Goal: Check status: Check status

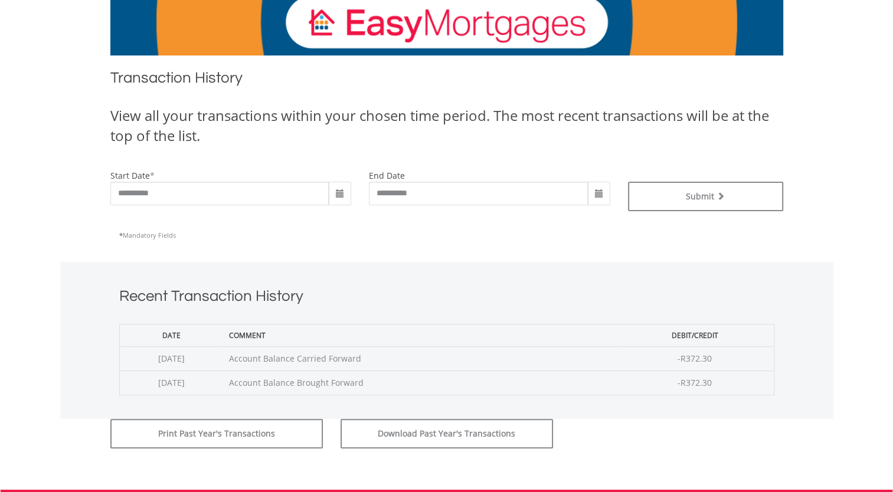
scroll to position [236, 0]
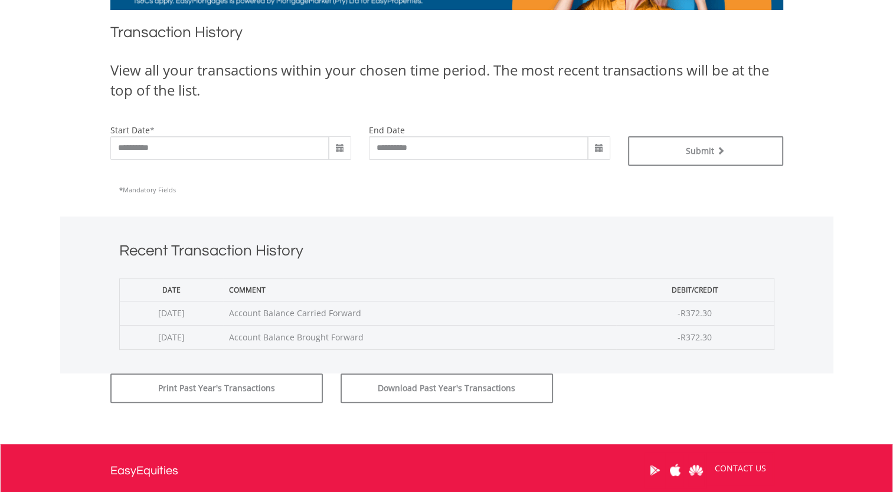
click at [342, 147] on span at bounding box center [339, 148] width 9 height 9
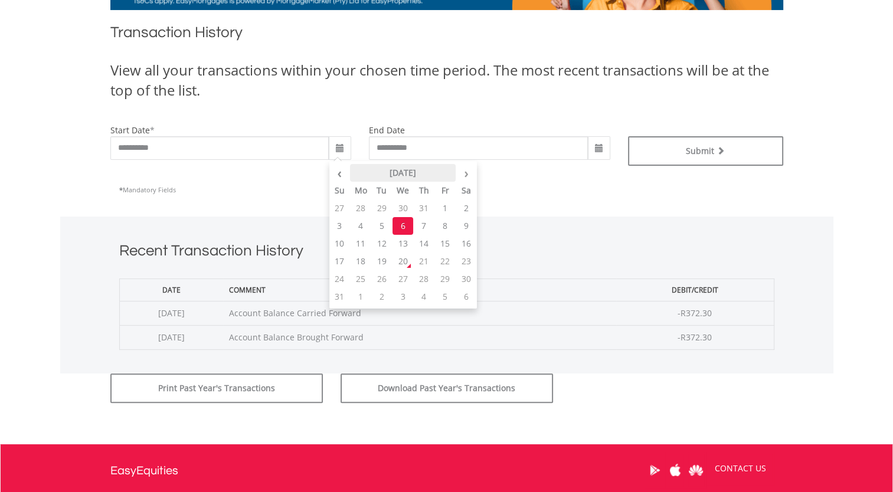
click at [420, 174] on th "August 2025" at bounding box center [403, 173] width 106 height 18
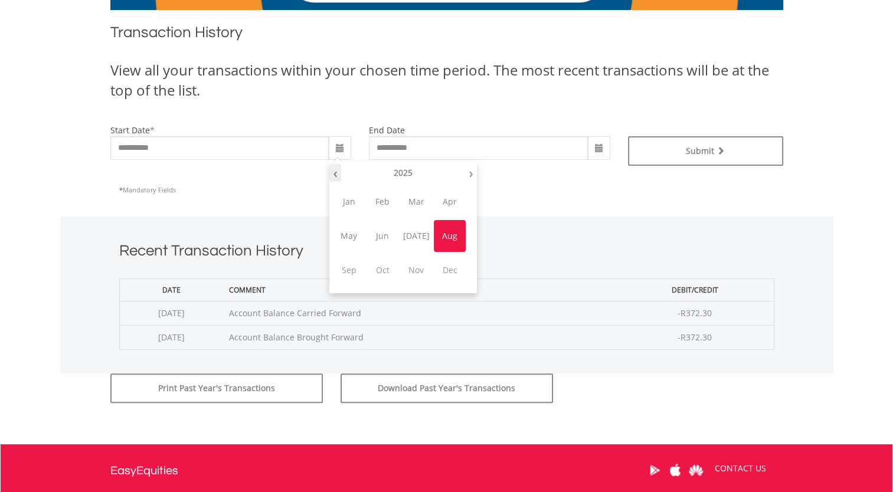
click at [331, 173] on th "‹" at bounding box center [335, 173] width 12 height 18
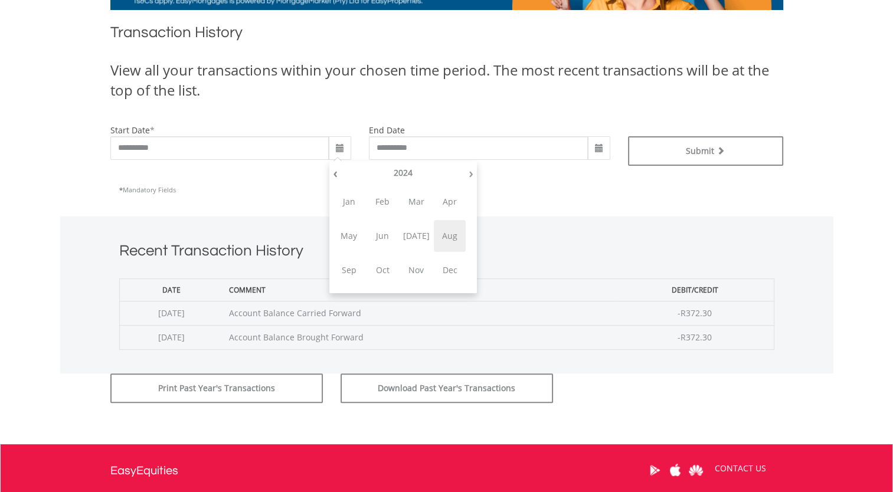
click at [448, 233] on span "Aug" at bounding box center [450, 236] width 32 height 32
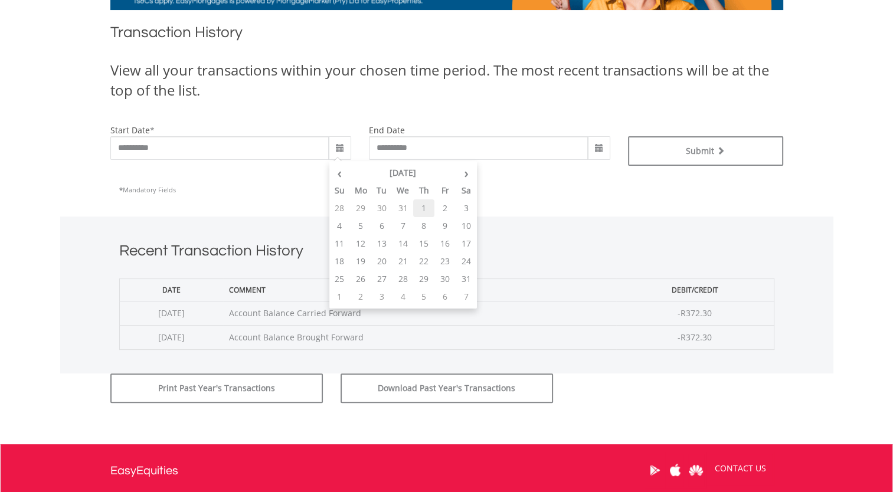
click at [423, 209] on td "1" at bounding box center [423, 209] width 21 height 18
type input "**********"
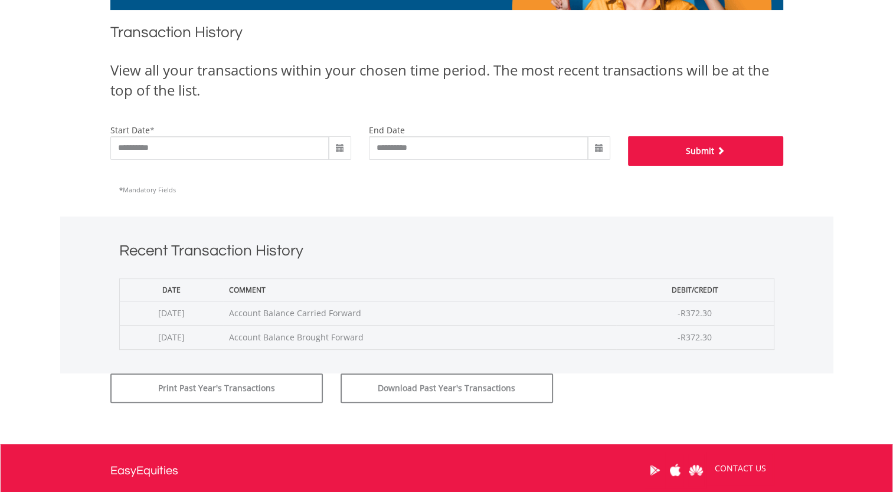
click at [698, 152] on button "Submit" at bounding box center [705, 151] width 155 height 30
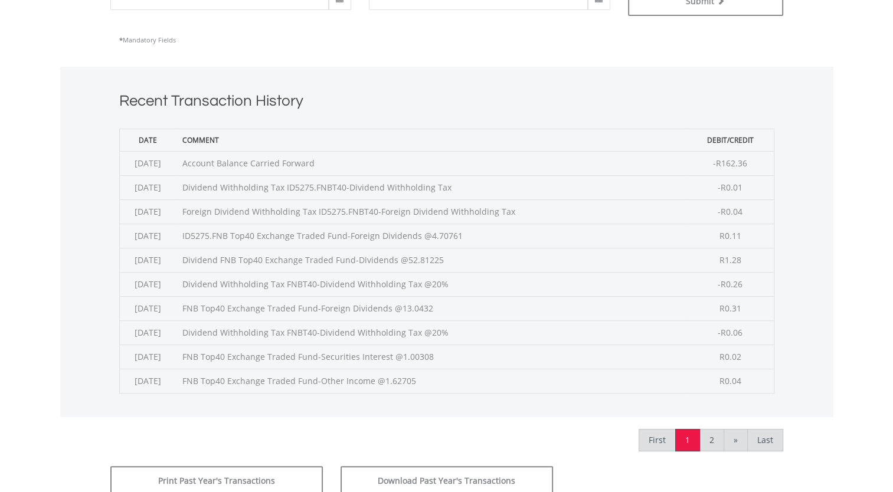
scroll to position [413, 0]
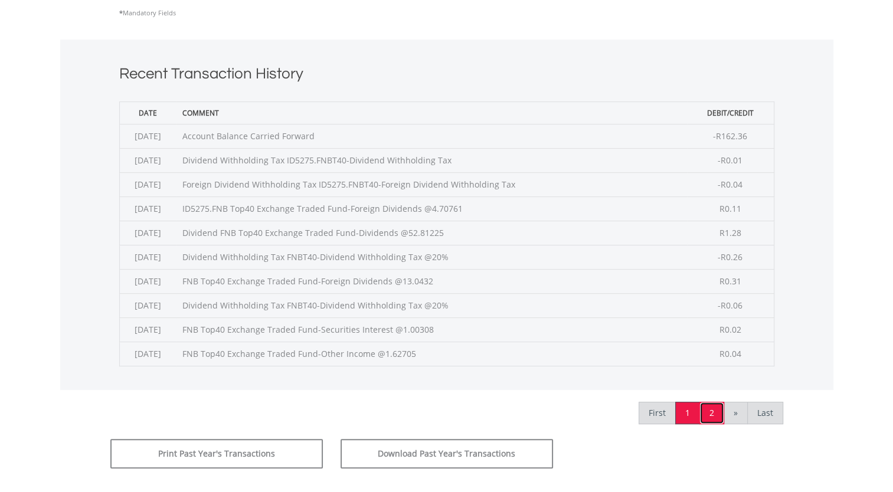
click at [712, 410] on link "2" at bounding box center [712, 413] width 25 height 22
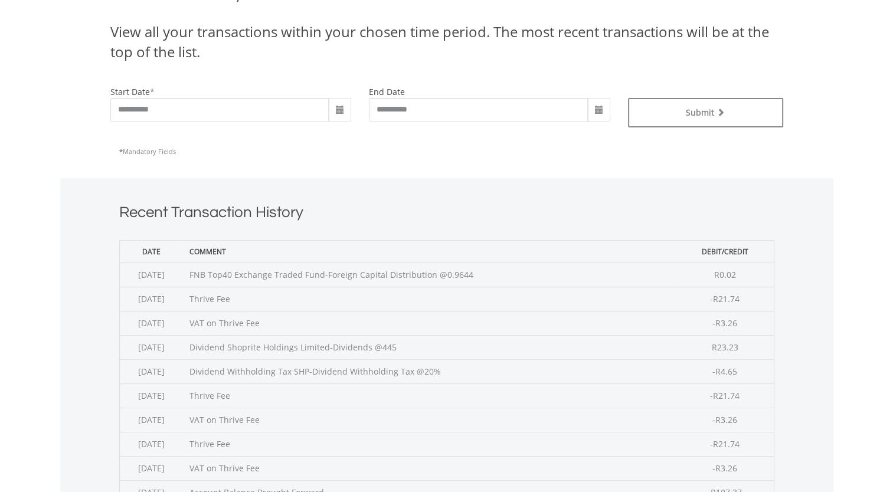
scroll to position [295, 0]
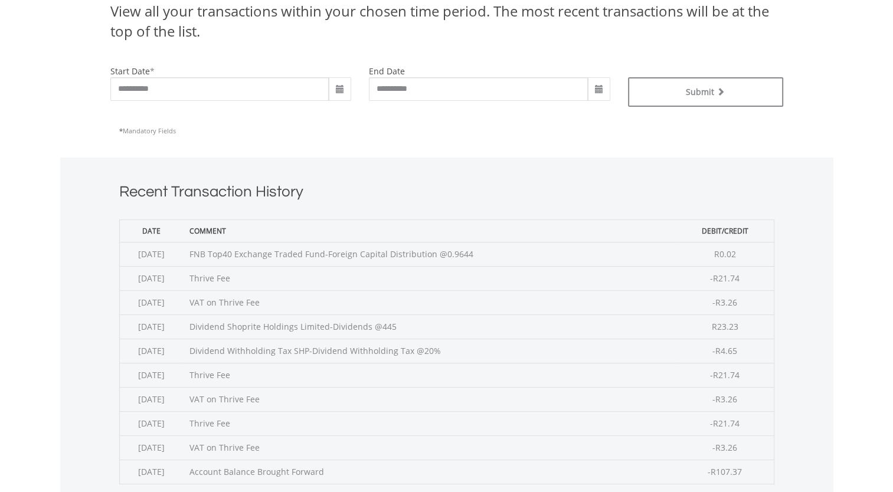
click at [598, 87] on span at bounding box center [599, 89] width 9 height 9
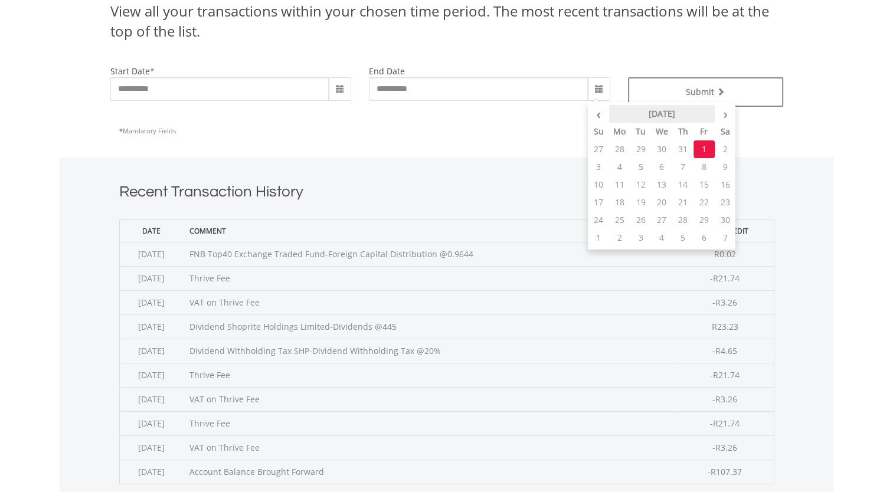
click at [690, 114] on th "[DATE]" at bounding box center [662, 114] width 106 height 18
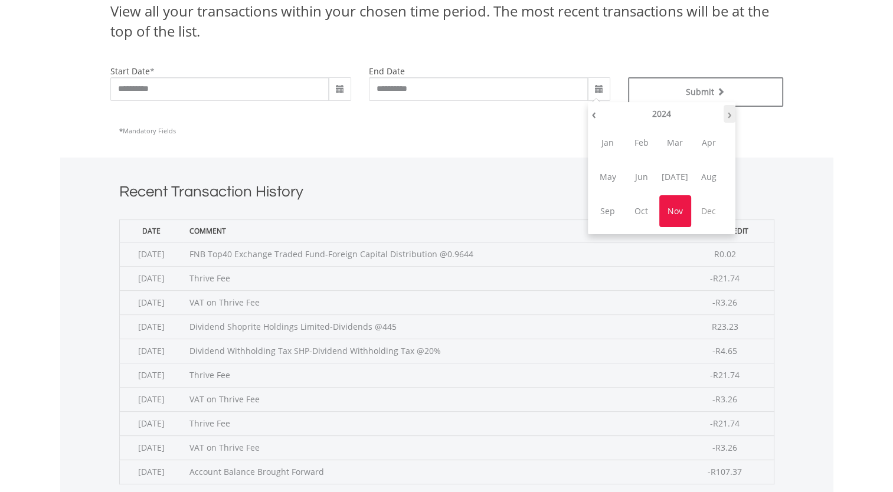
click at [730, 115] on th "›" at bounding box center [730, 114] width 12 height 18
click at [504, 139] on div "* Mandatory Fields" at bounding box center [446, 131] width 655 height 30
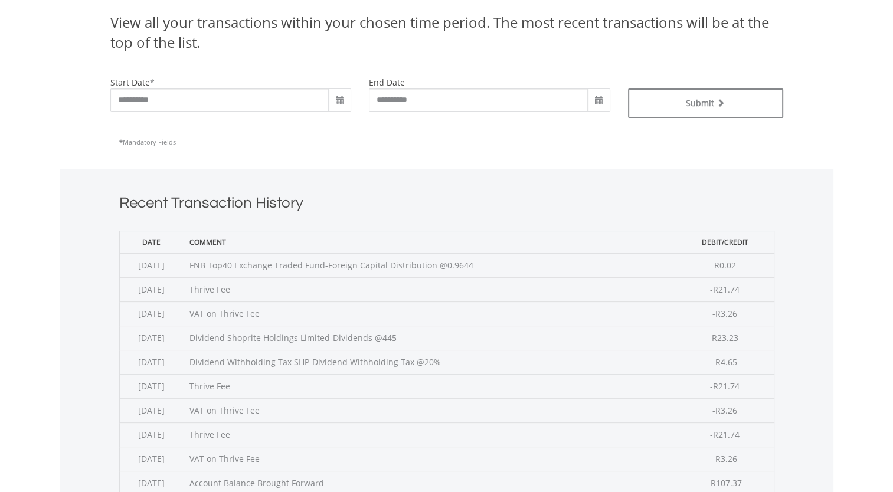
scroll to position [236, 0]
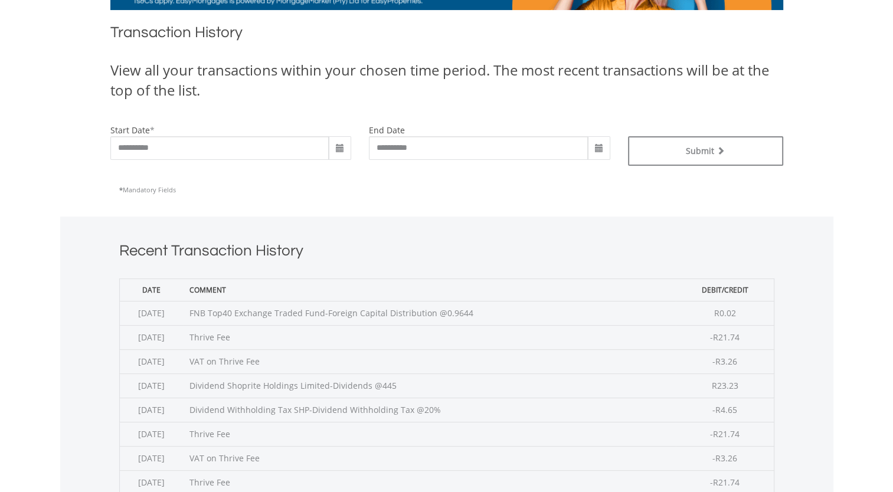
click at [339, 146] on span at bounding box center [339, 148] width 9 height 9
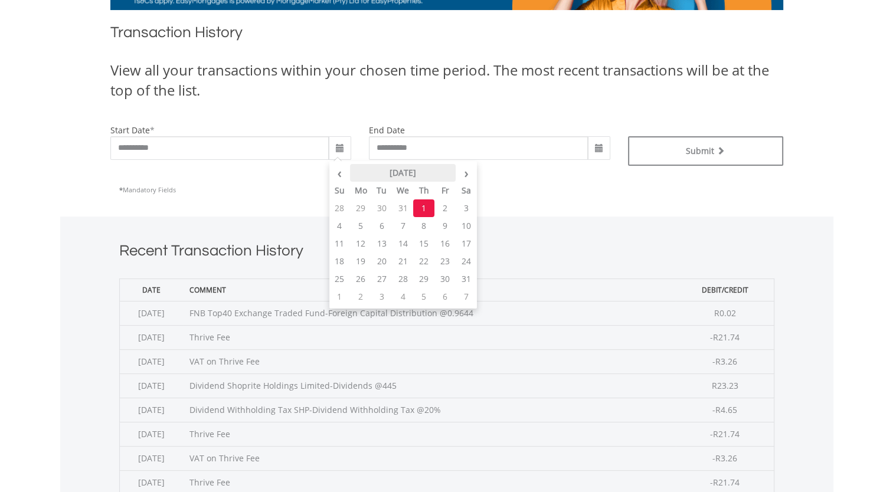
click at [403, 173] on th "[DATE]" at bounding box center [403, 173] width 106 height 18
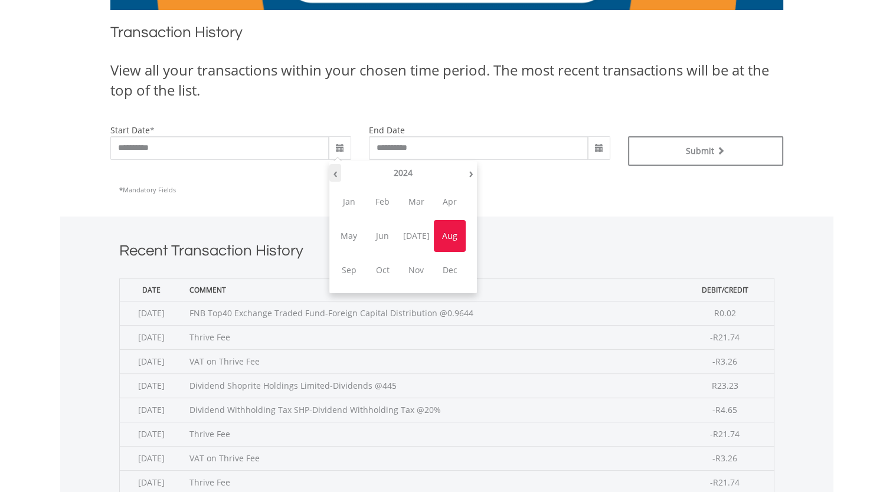
click at [335, 174] on th "‹" at bounding box center [335, 173] width 12 height 18
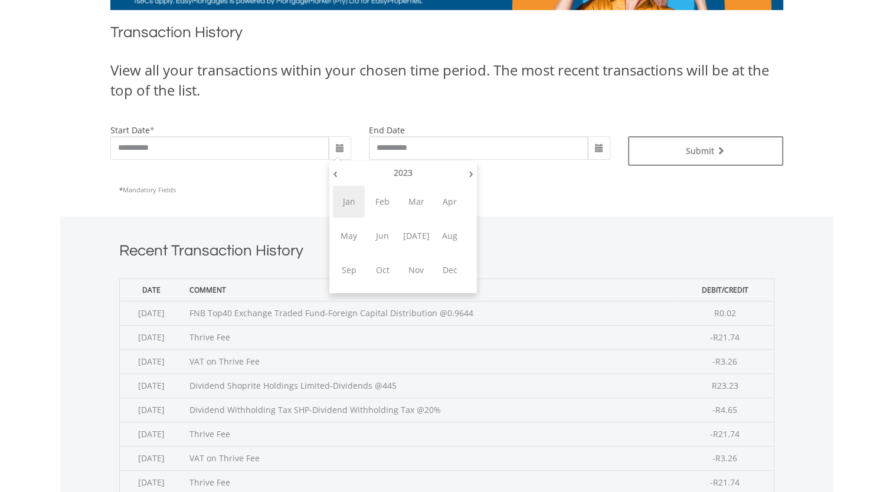
click at [345, 201] on span "Jan" at bounding box center [349, 202] width 32 height 32
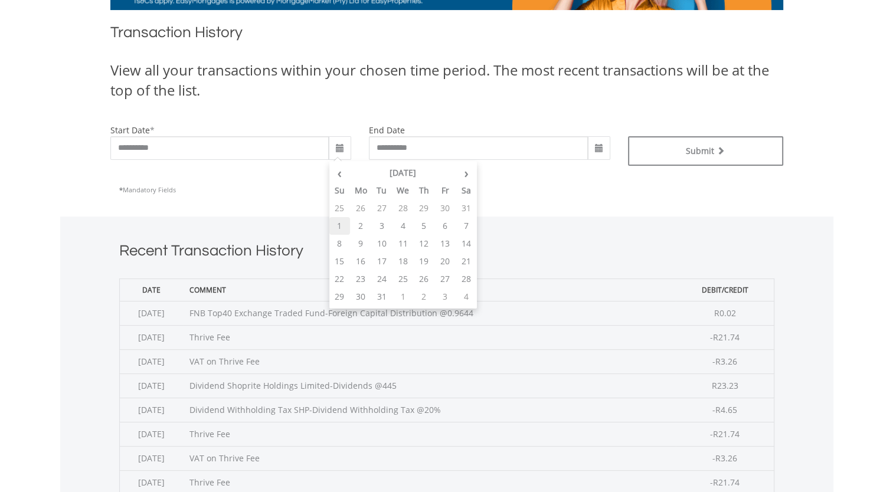
click at [341, 226] on td "1" at bounding box center [339, 226] width 21 height 18
type input "**********"
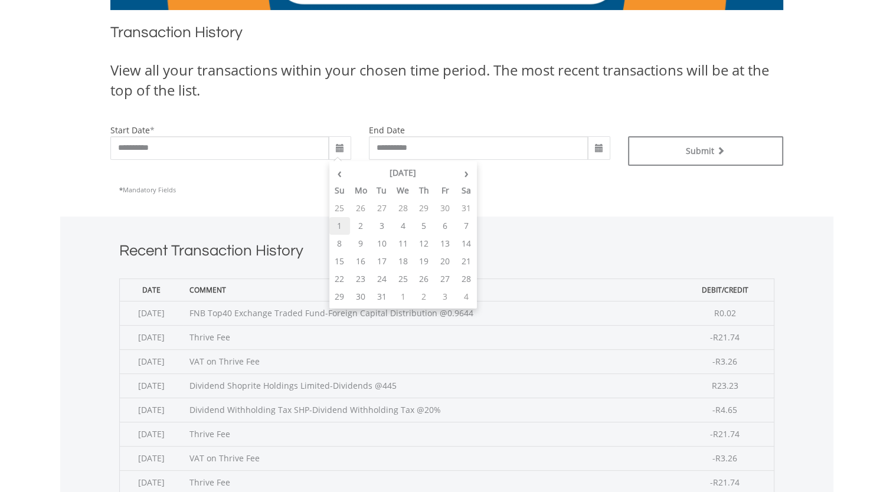
type input "**********"
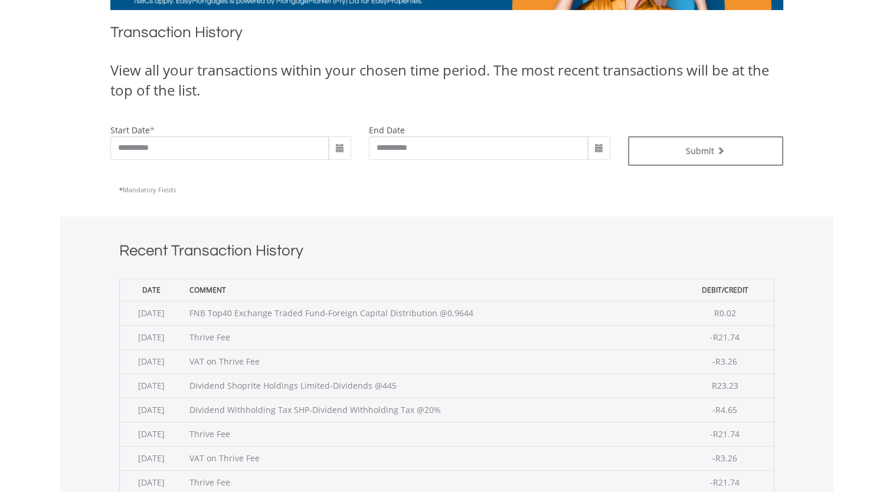
click at [599, 146] on span at bounding box center [599, 148] width 9 height 9
click at [597, 145] on span at bounding box center [599, 148] width 9 height 9
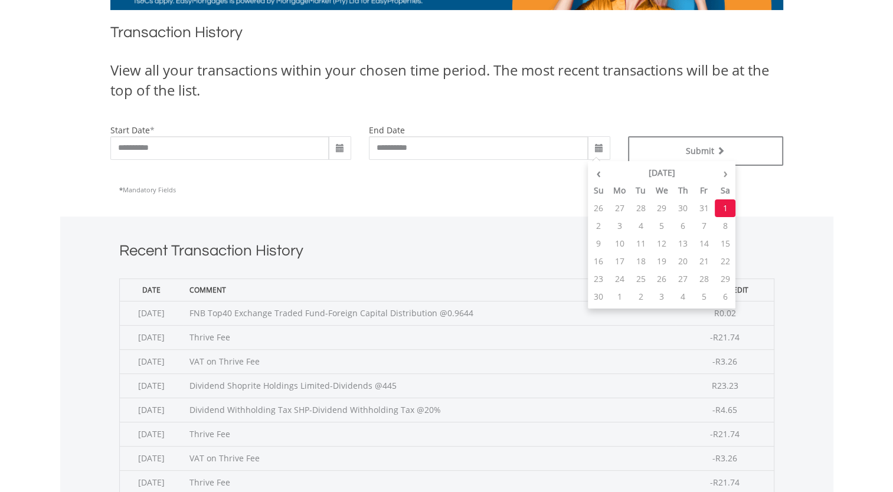
click at [489, 204] on div "* Mandatory Fields" at bounding box center [446, 190] width 655 height 30
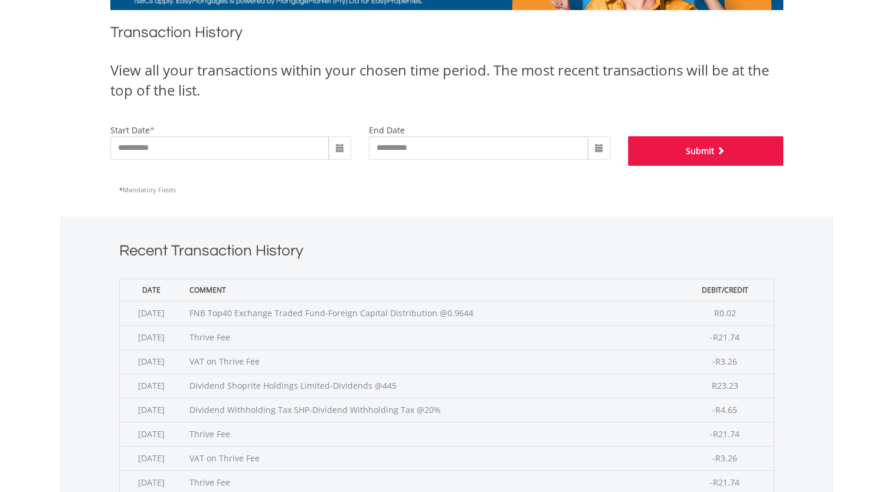
click at [697, 152] on button "Submit" at bounding box center [705, 151] width 155 height 30
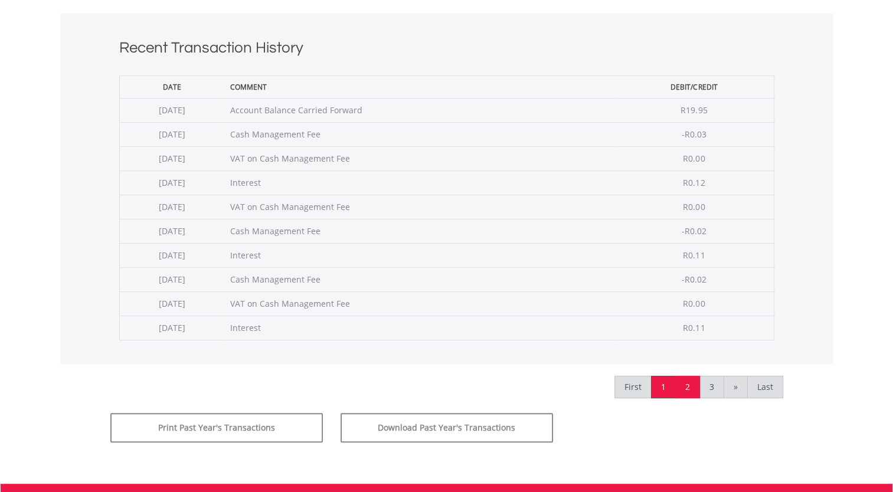
scroll to position [472, 0]
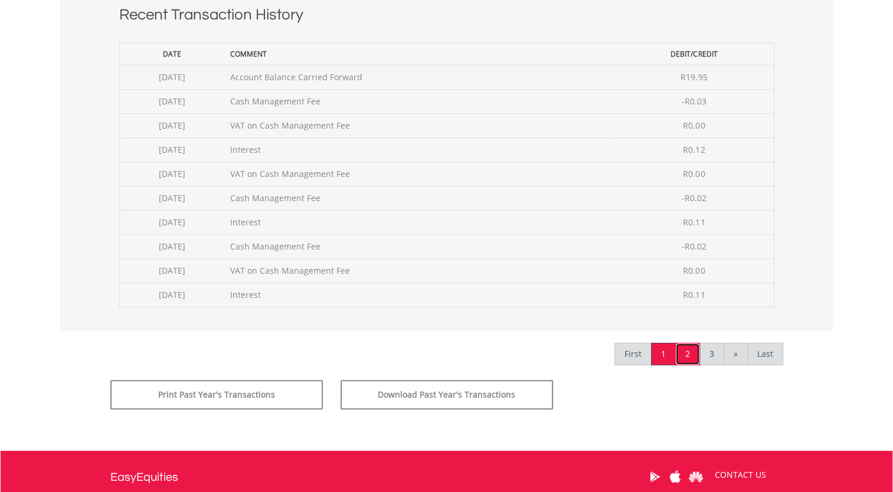
click at [681, 351] on link "2" at bounding box center [687, 354] width 25 height 22
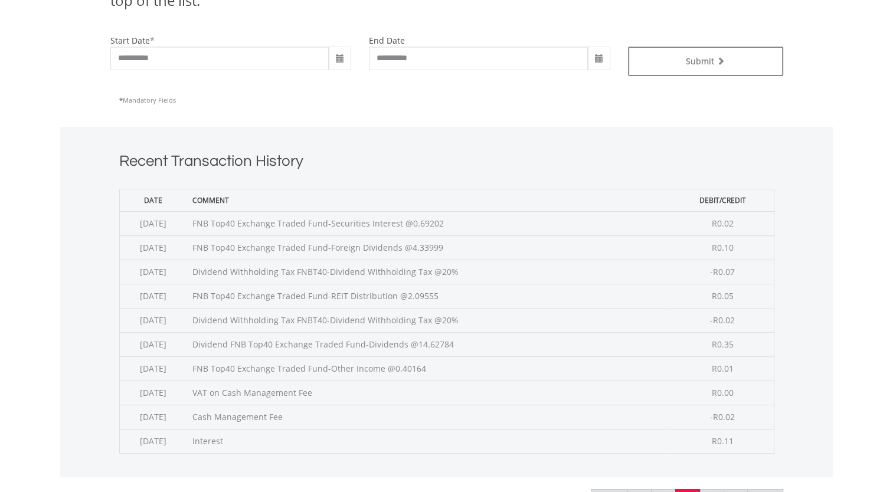
scroll to position [354, 0]
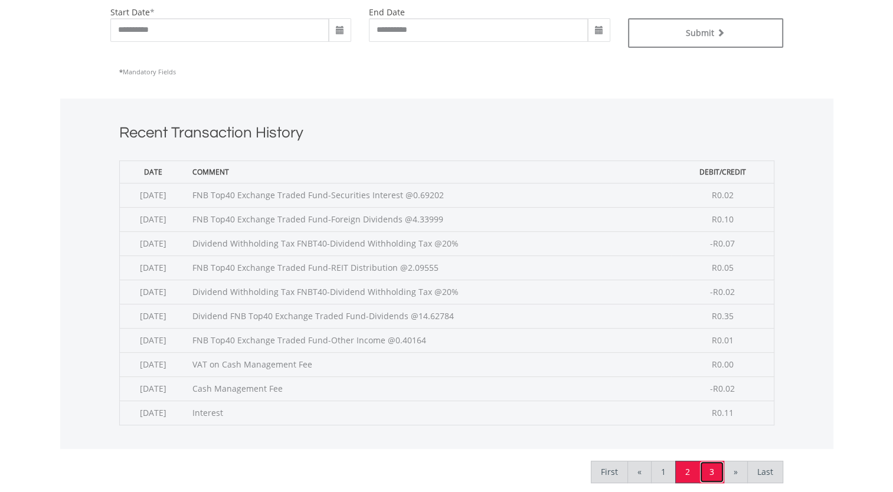
click at [712, 470] on link "3" at bounding box center [712, 472] width 25 height 22
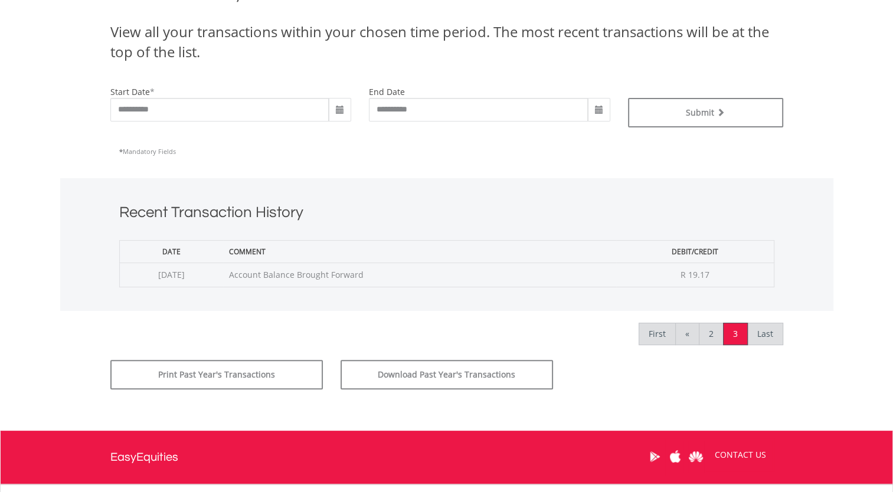
scroll to position [177, 0]
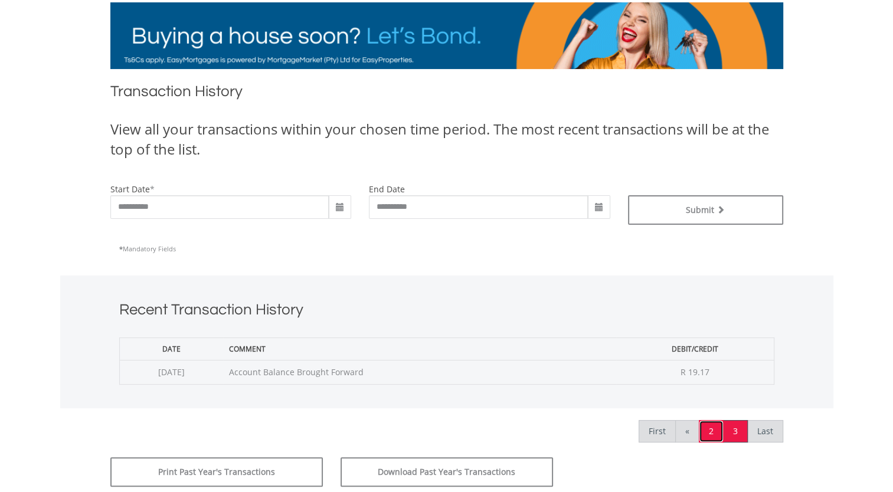
click at [711, 426] on link "2" at bounding box center [711, 431] width 25 height 22
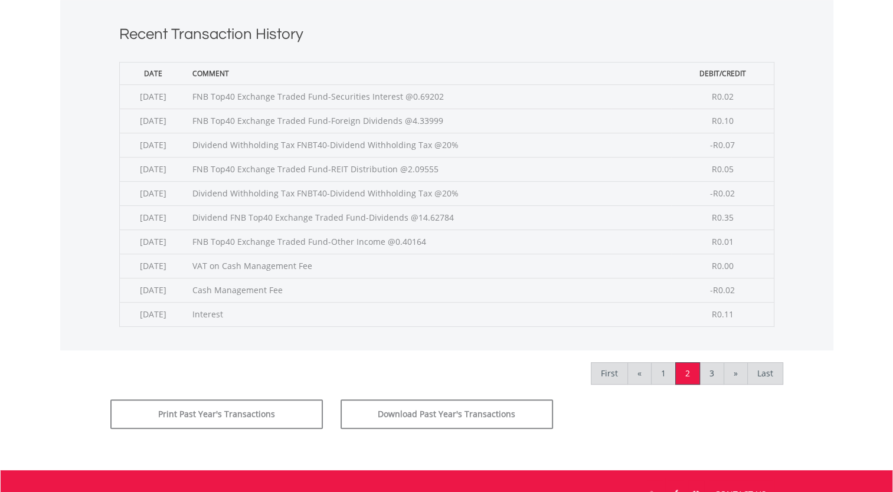
scroll to position [472, 0]
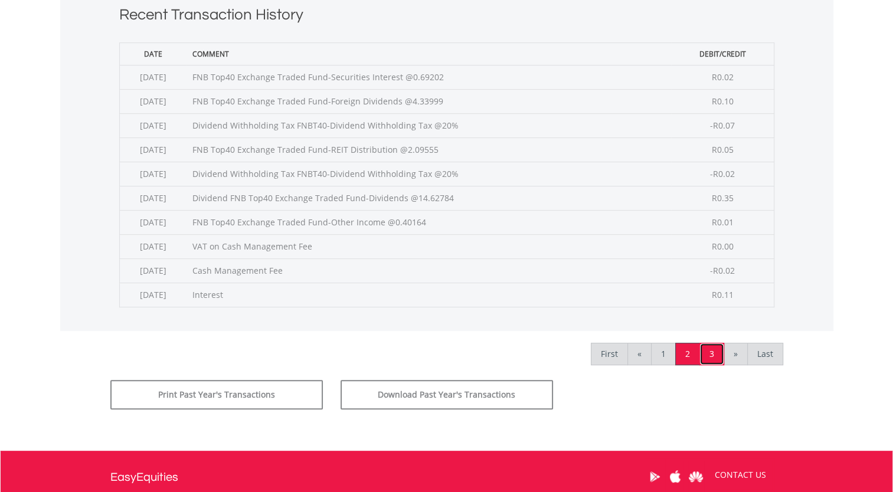
click at [708, 351] on link "3" at bounding box center [712, 354] width 25 height 22
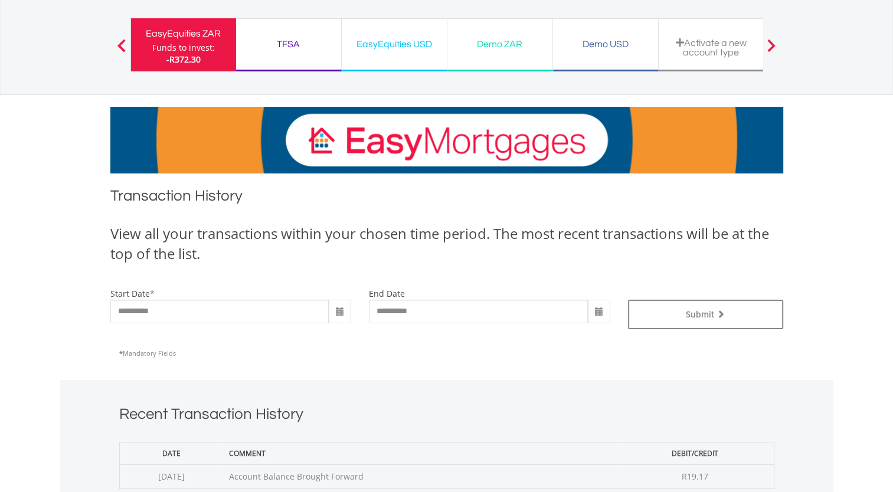
scroll to position [59, 0]
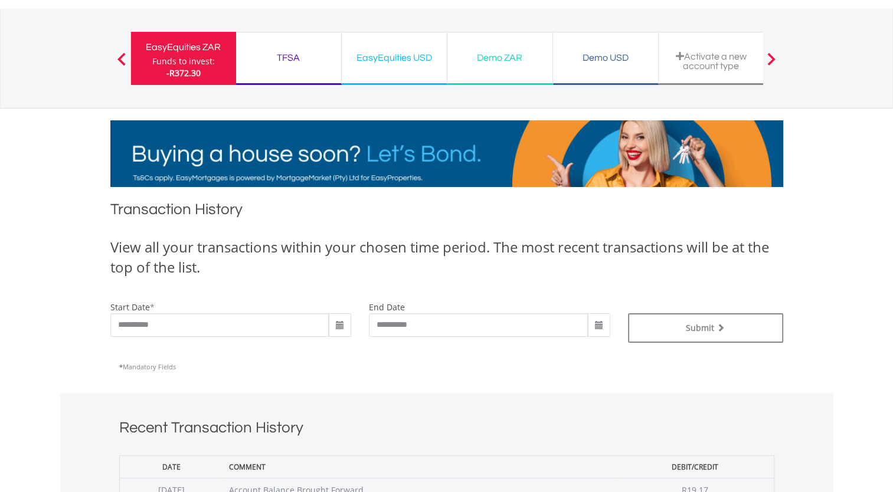
click at [341, 323] on span at bounding box center [339, 325] width 9 height 9
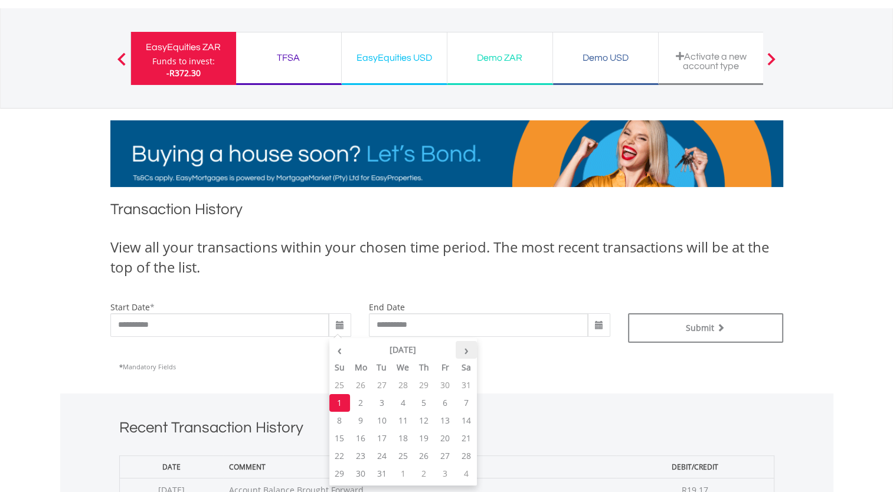
click at [463, 351] on th "›" at bounding box center [466, 350] width 21 height 18
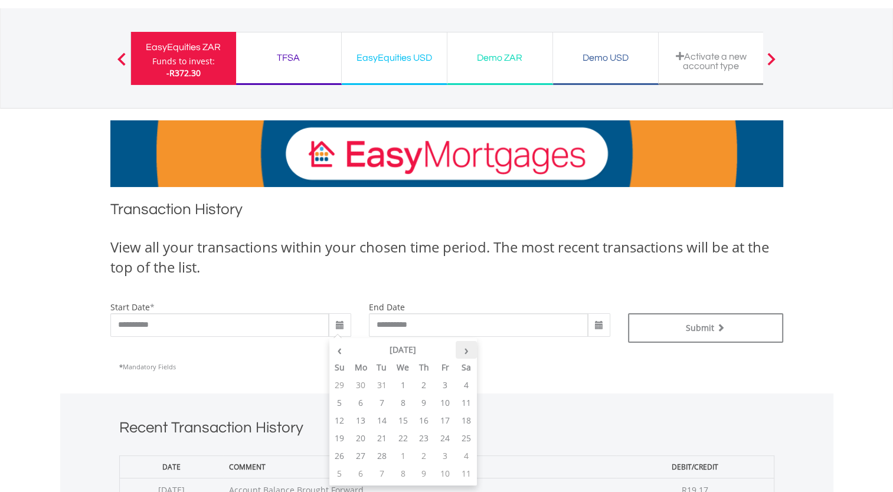
click at [463, 351] on th "›" at bounding box center [466, 350] width 21 height 18
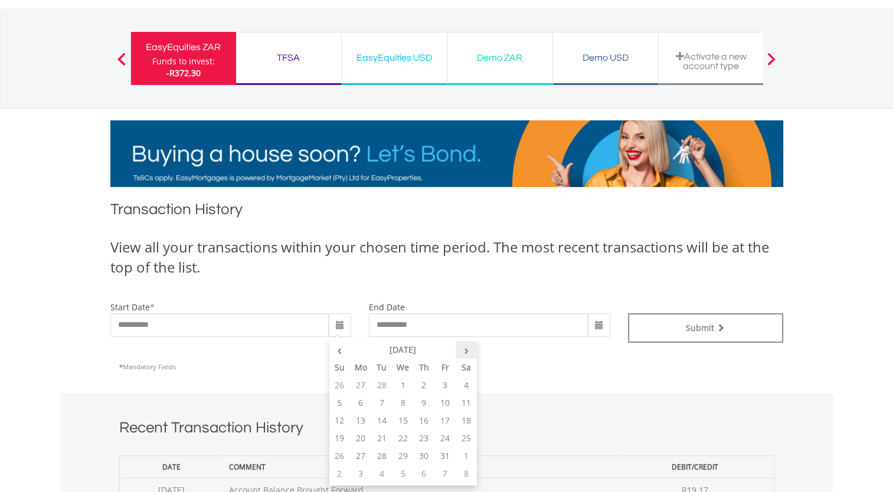
click at [463, 351] on th "›" at bounding box center [466, 350] width 21 height 18
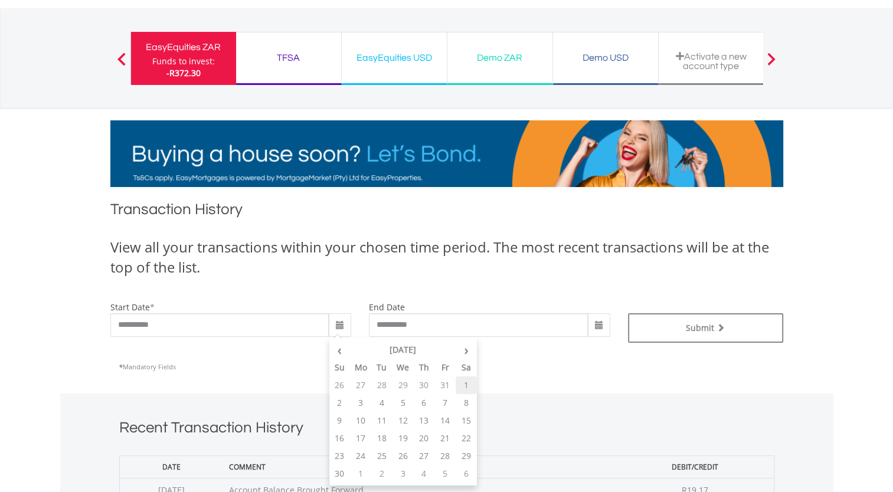
click at [468, 384] on td "1" at bounding box center [466, 386] width 21 height 18
type input "**********"
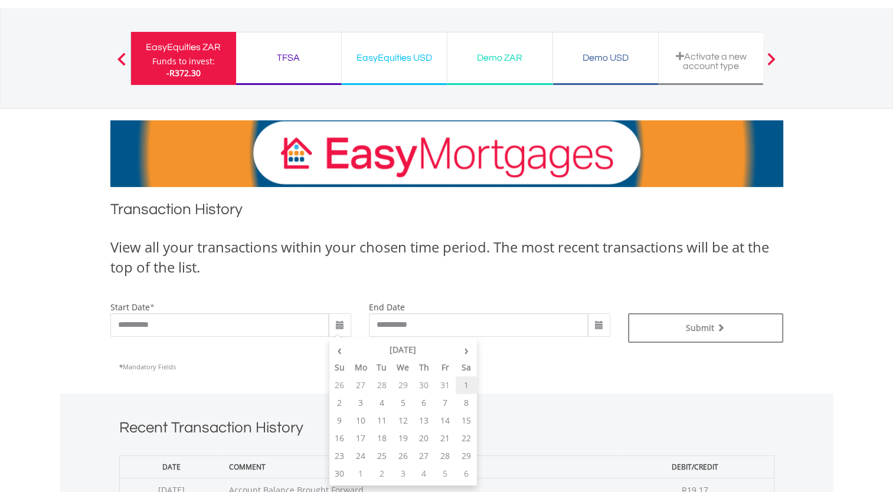
type input "**********"
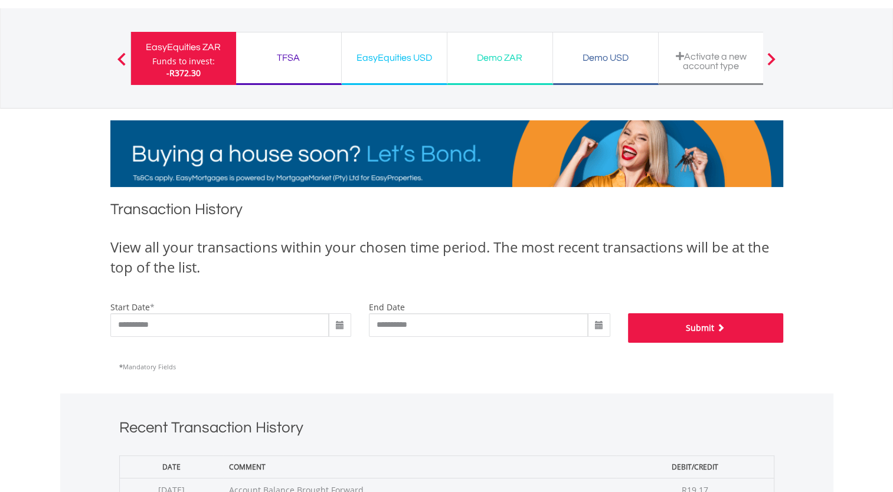
click at [697, 329] on button "Submit" at bounding box center [705, 328] width 155 height 30
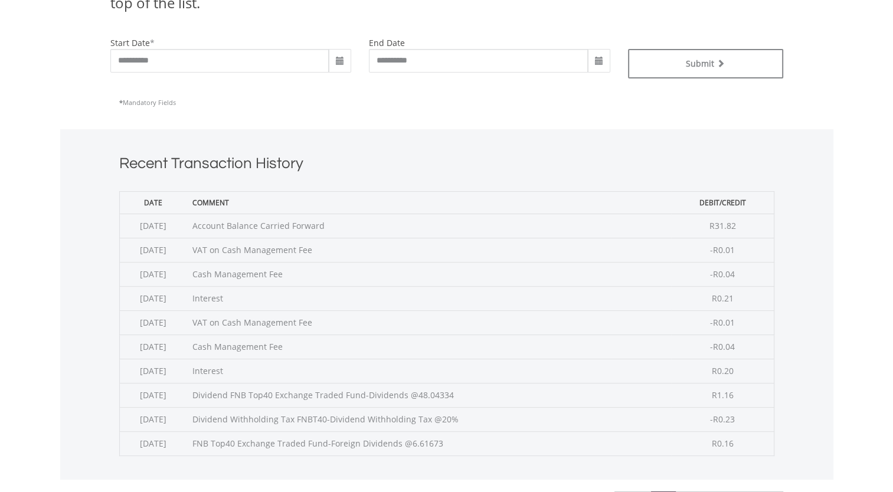
scroll to position [354, 0]
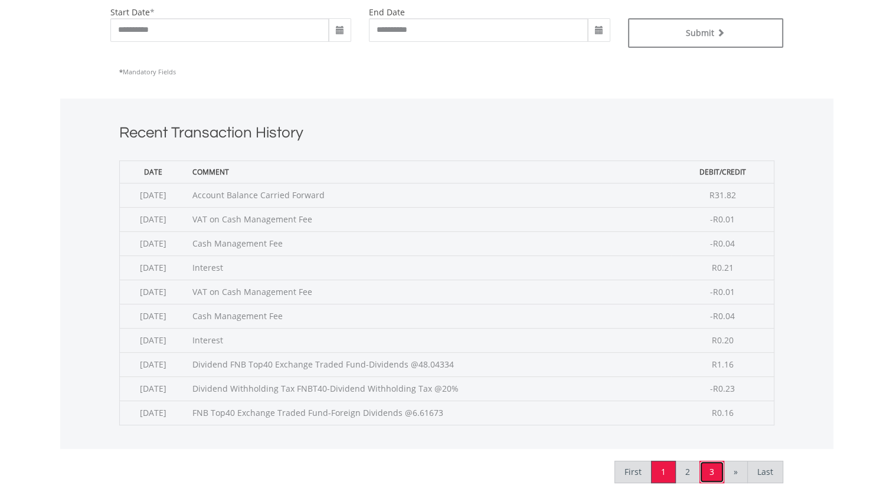
click at [713, 469] on link "3" at bounding box center [712, 472] width 25 height 22
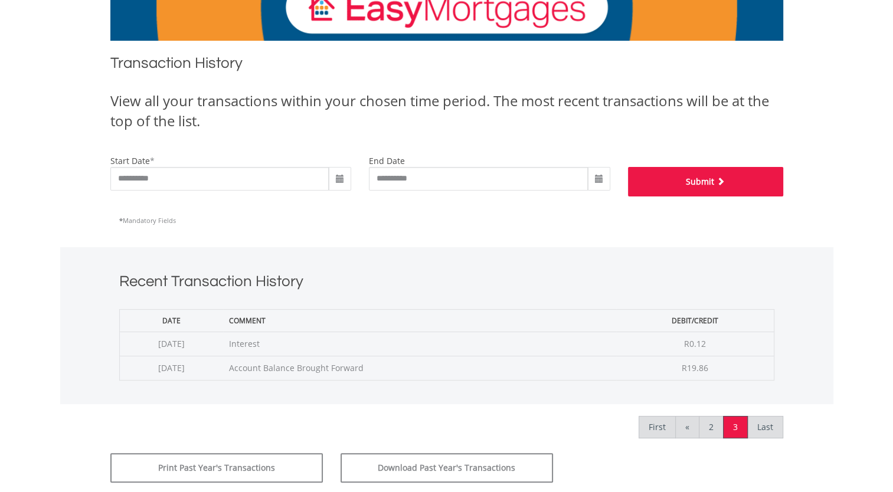
scroll to position [236, 0]
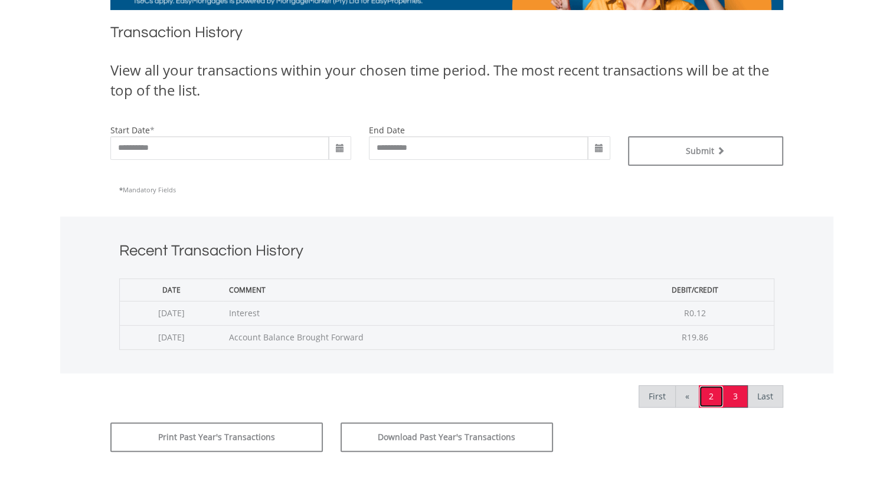
click at [709, 394] on link "2" at bounding box center [711, 397] width 25 height 22
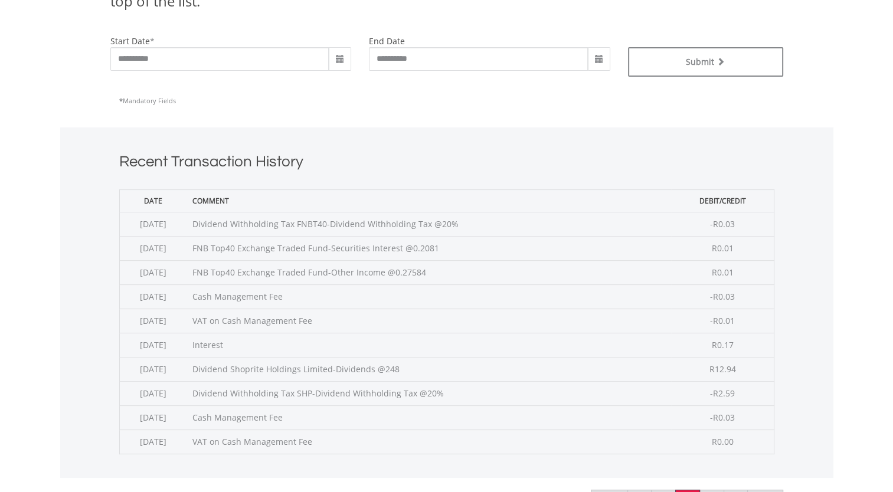
scroll to position [354, 0]
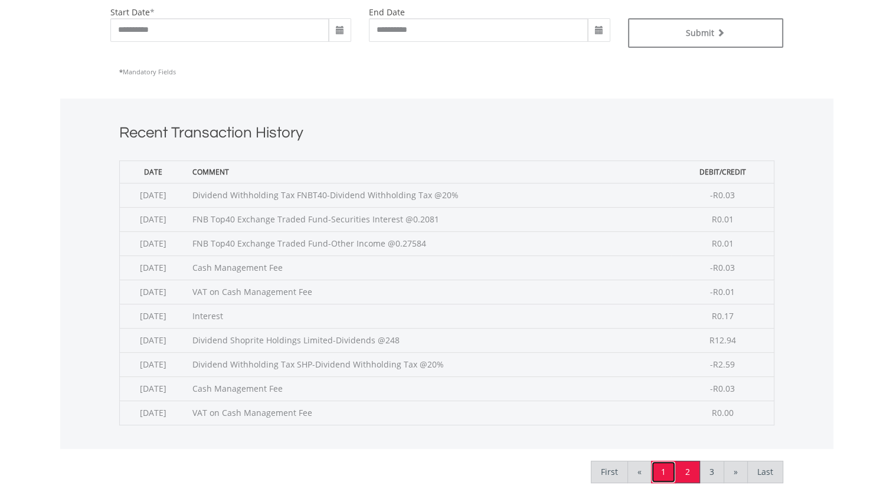
click at [664, 471] on link "1" at bounding box center [663, 472] width 25 height 22
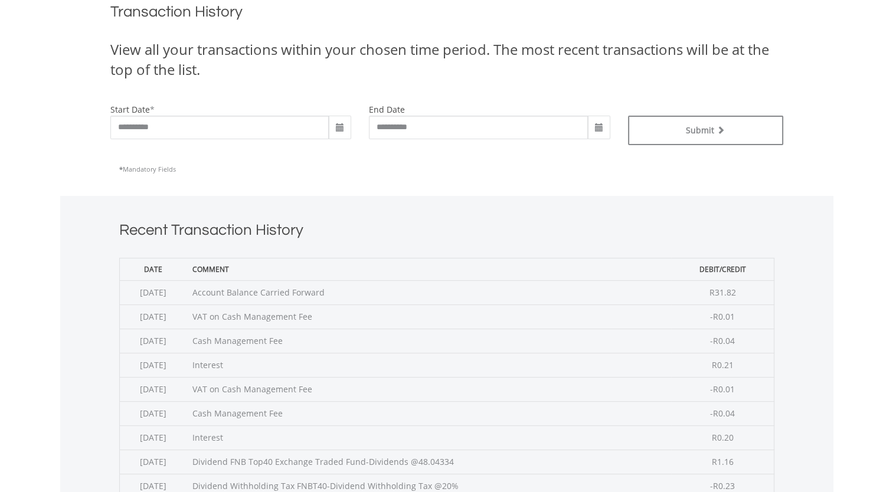
scroll to position [177, 0]
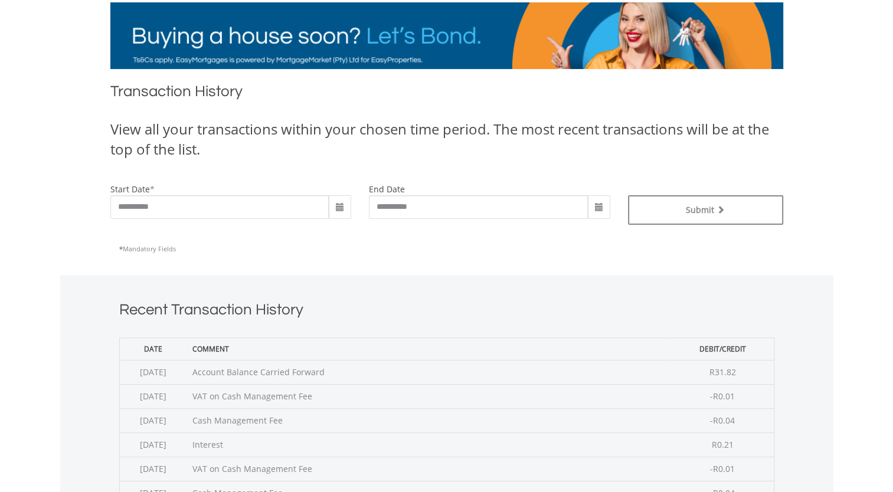
click at [340, 205] on span at bounding box center [339, 207] width 9 height 9
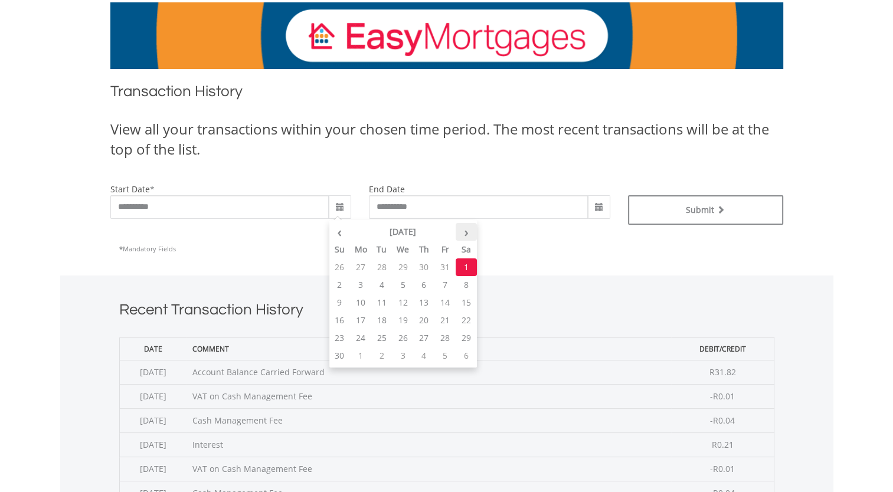
click at [463, 233] on th "›" at bounding box center [466, 232] width 21 height 18
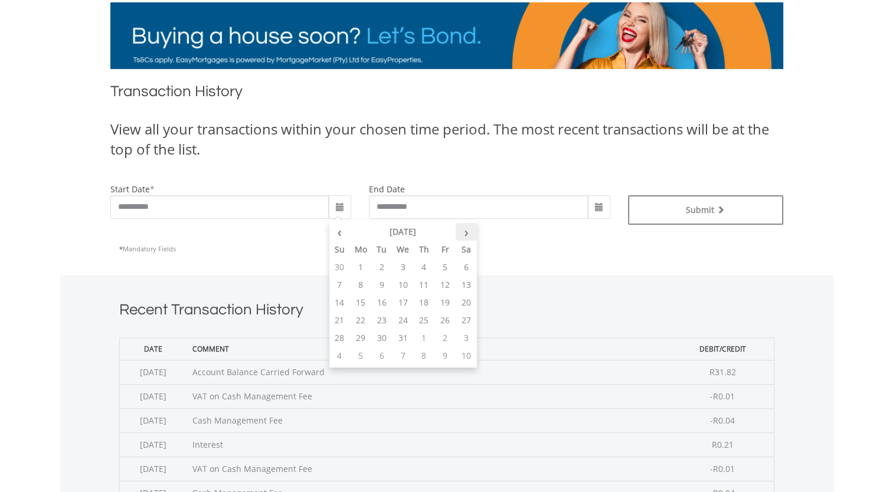
click at [463, 233] on th "›" at bounding box center [466, 232] width 21 height 18
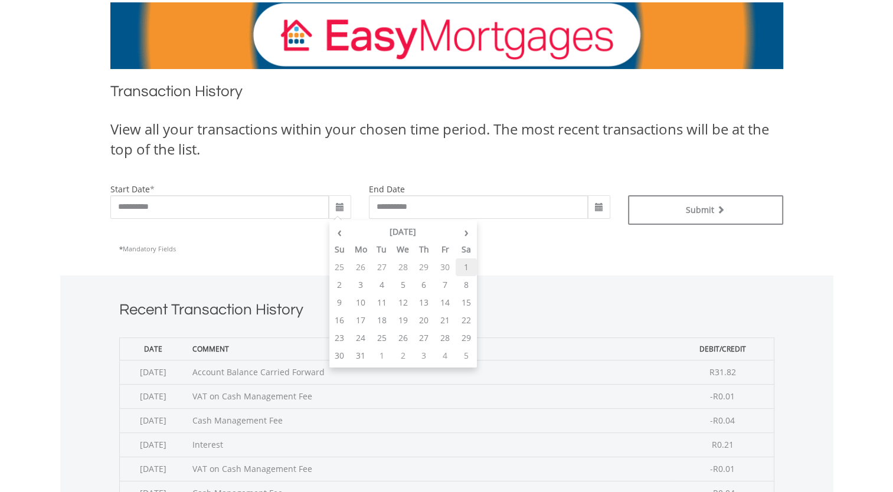
click at [466, 266] on td "1" at bounding box center [466, 268] width 21 height 18
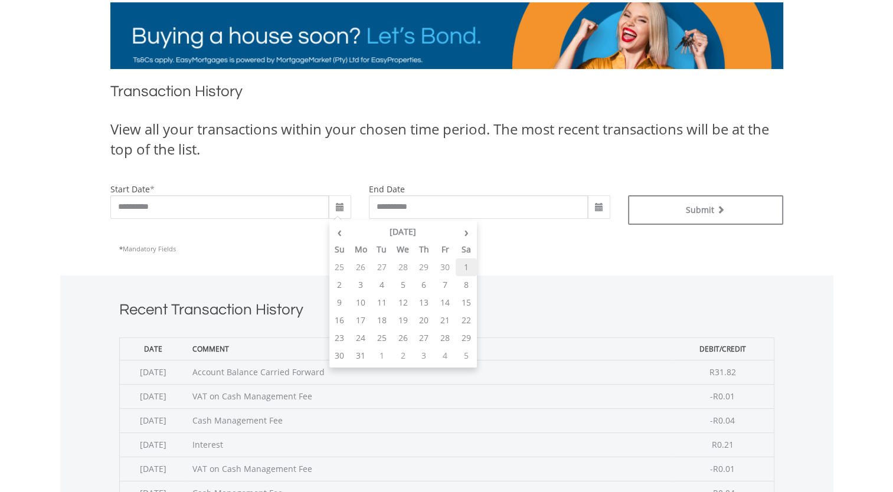
type input "**********"
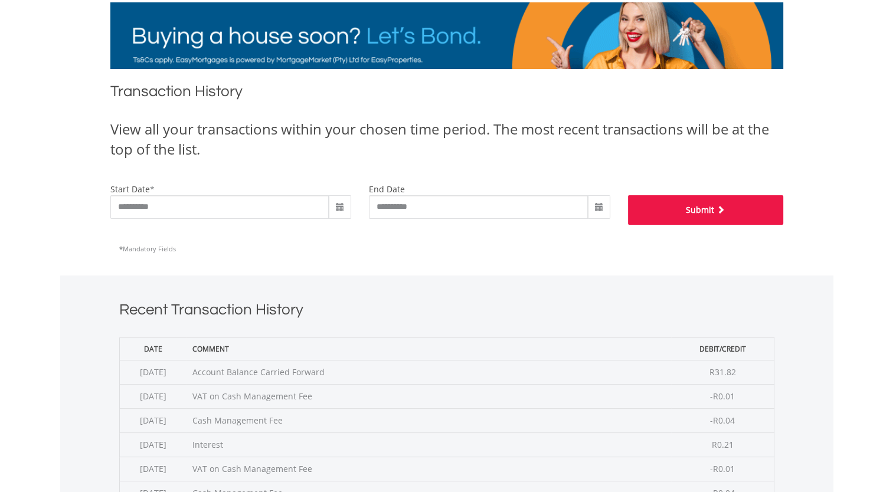
click at [690, 213] on button "Submit" at bounding box center [705, 210] width 155 height 30
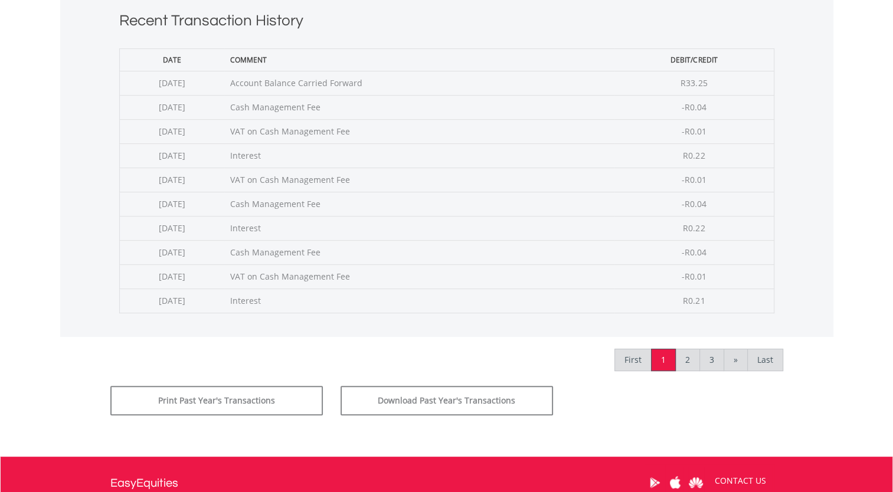
scroll to position [472, 0]
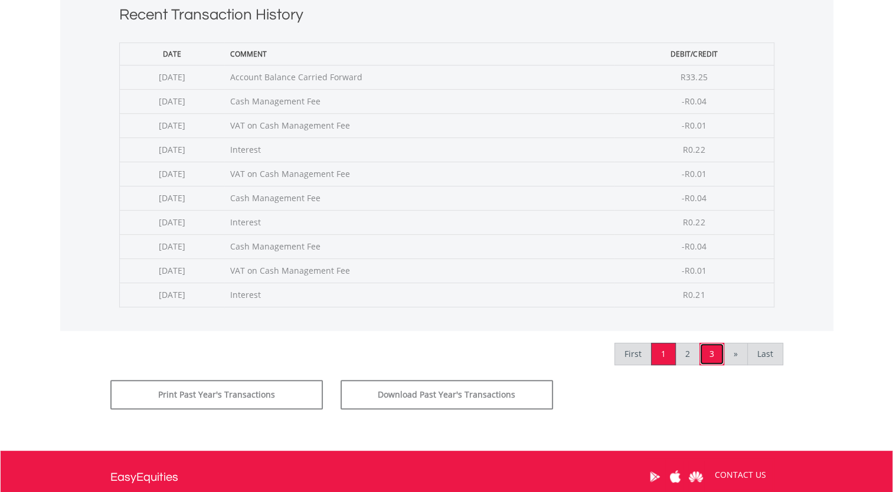
click at [713, 352] on link "3" at bounding box center [712, 354] width 25 height 22
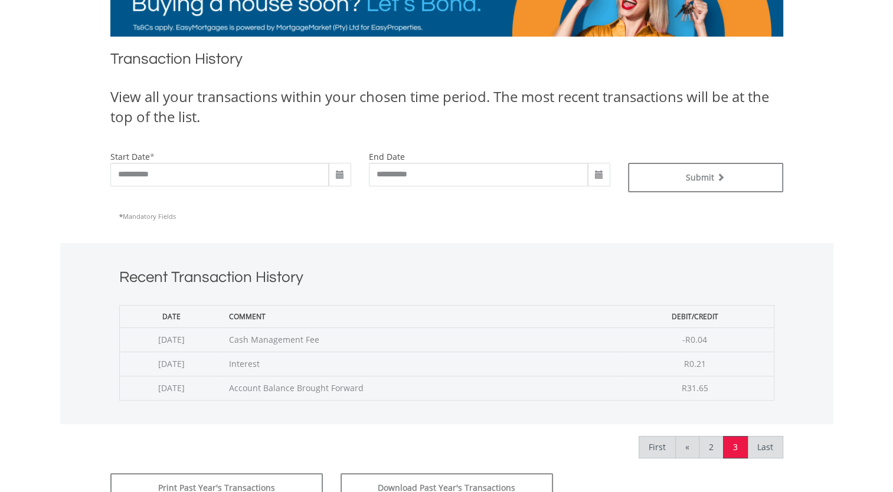
scroll to position [236, 0]
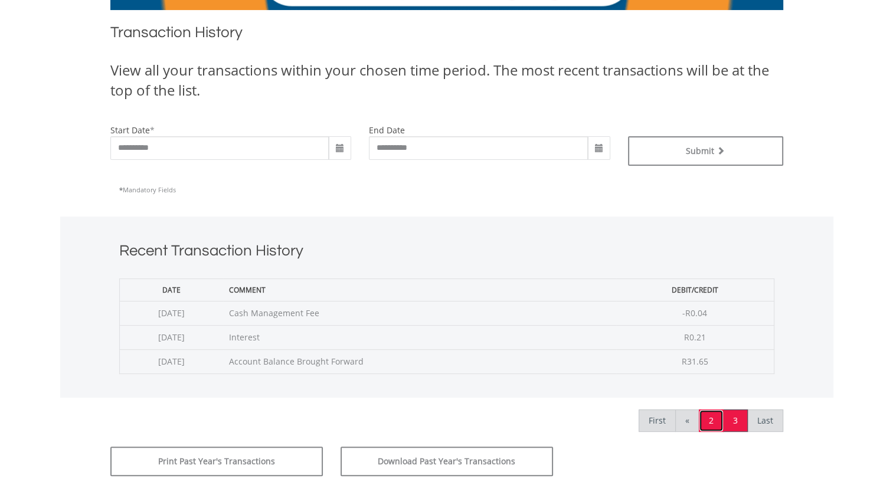
click at [711, 420] on link "2" at bounding box center [711, 421] width 25 height 22
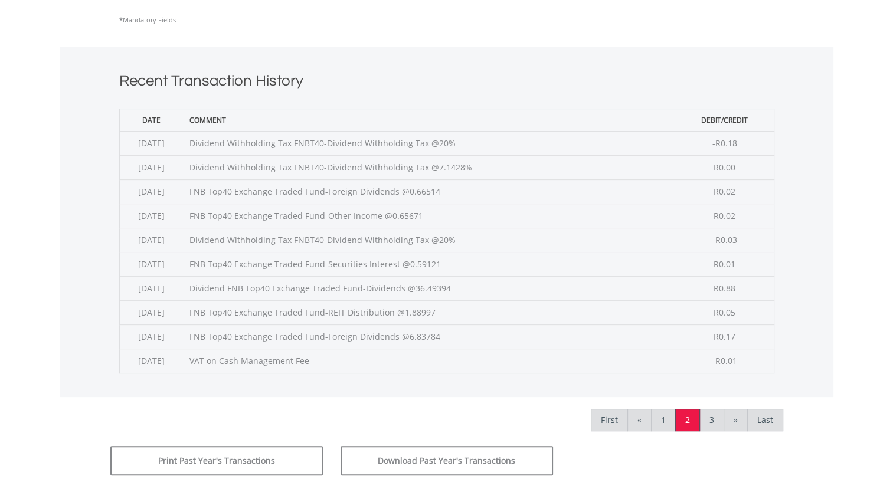
scroll to position [472, 0]
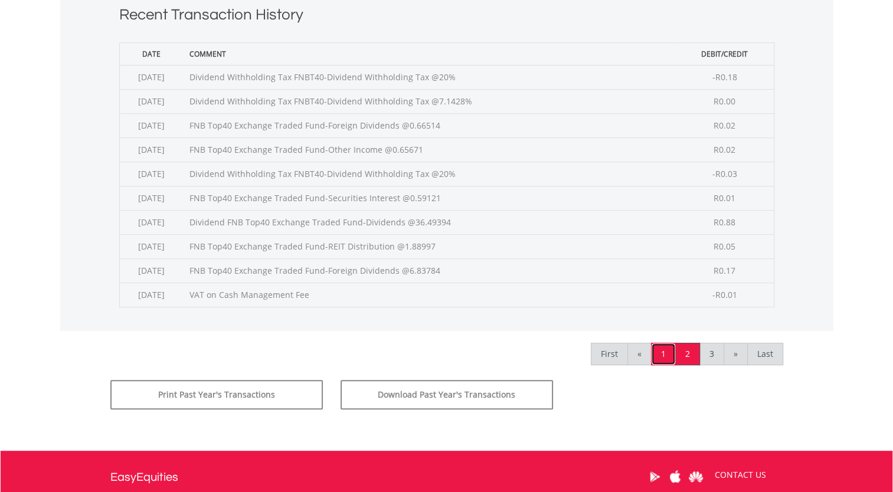
click at [665, 349] on link "1" at bounding box center [663, 354] width 25 height 22
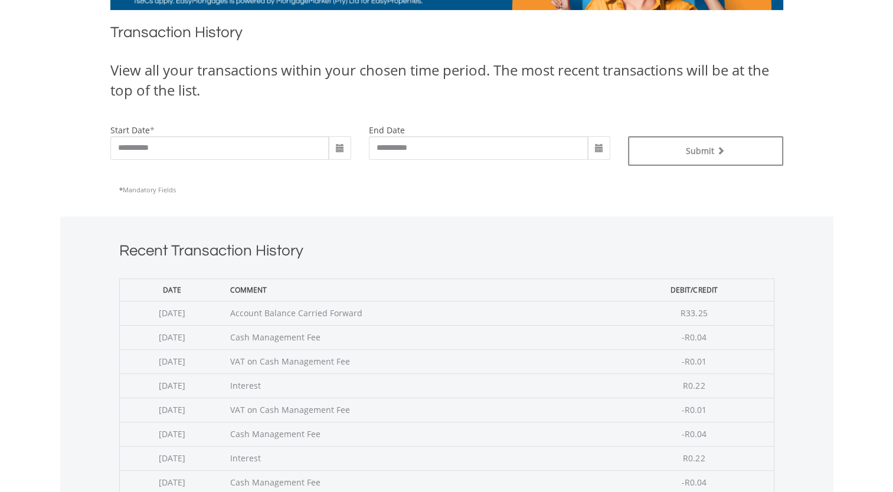
scroll to position [177, 0]
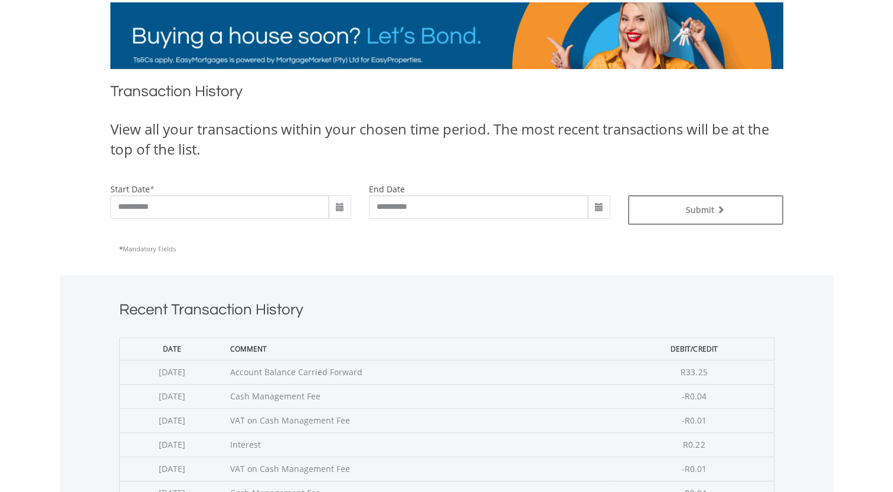
click at [340, 204] on span at bounding box center [339, 207] width 9 height 9
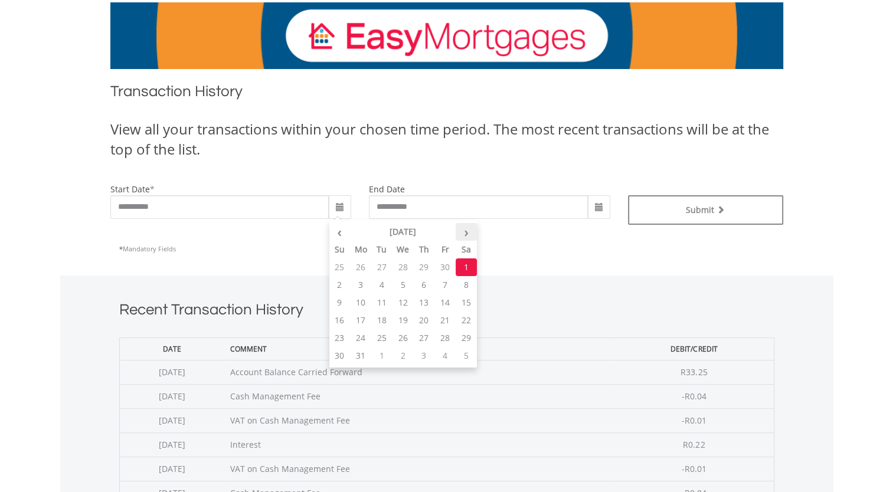
click at [464, 234] on th "›" at bounding box center [466, 232] width 21 height 18
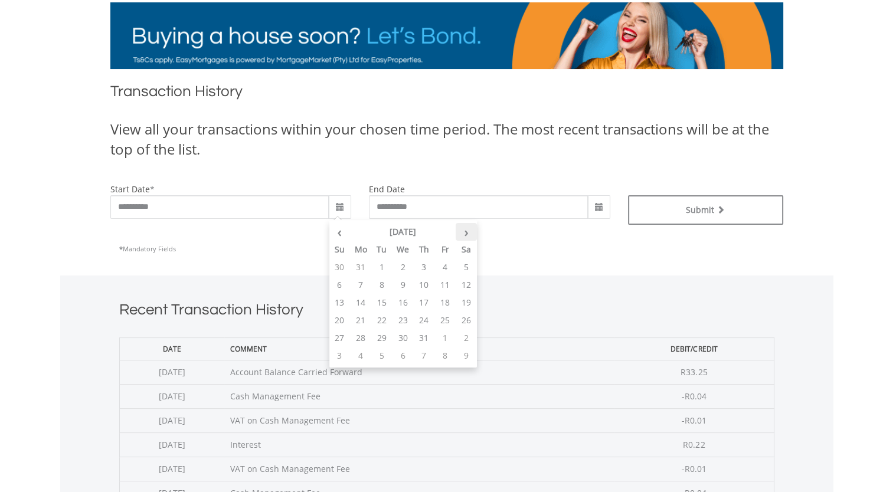
click at [464, 234] on th "›" at bounding box center [466, 232] width 21 height 18
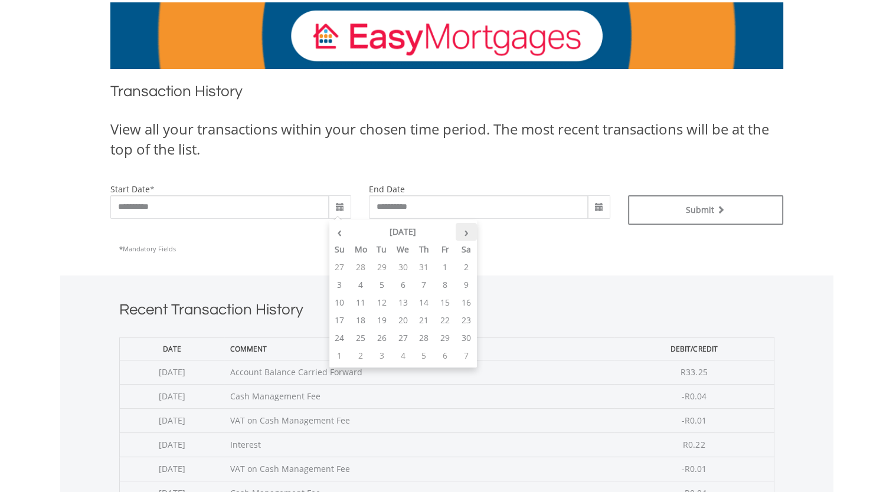
click at [464, 234] on th "›" at bounding box center [466, 232] width 21 height 18
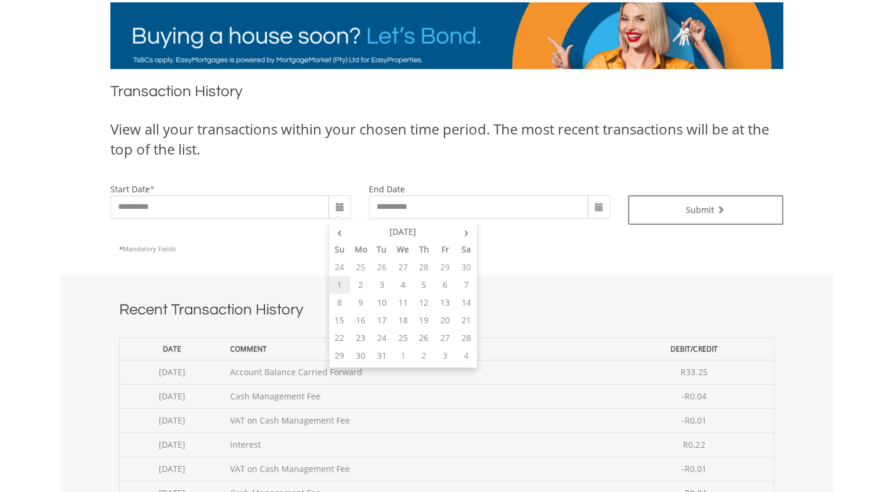
click at [341, 282] on td "1" at bounding box center [339, 285] width 21 height 18
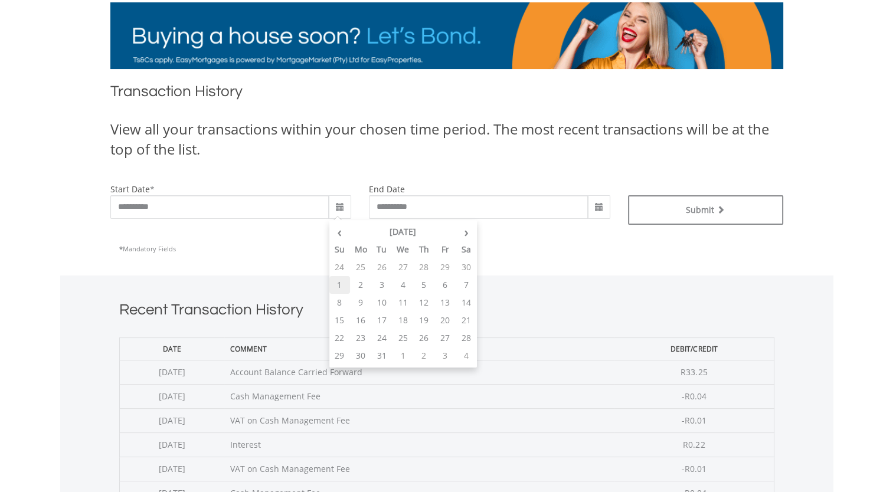
type input "**********"
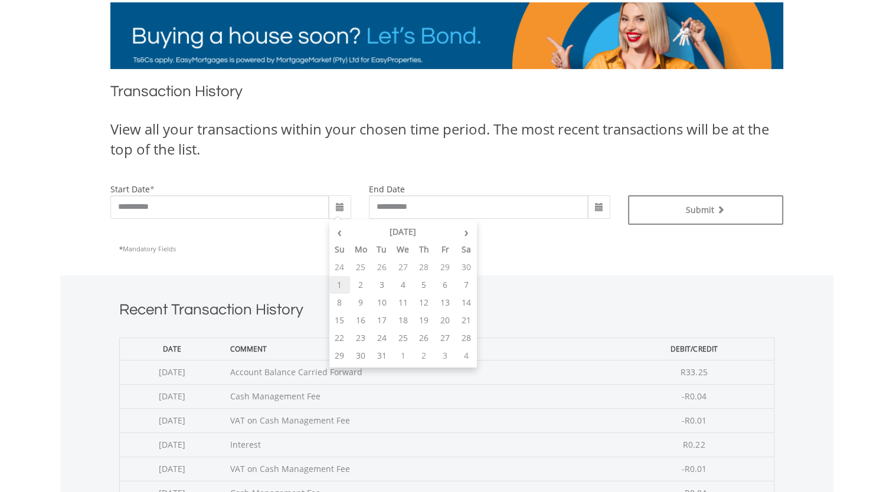
type input "**********"
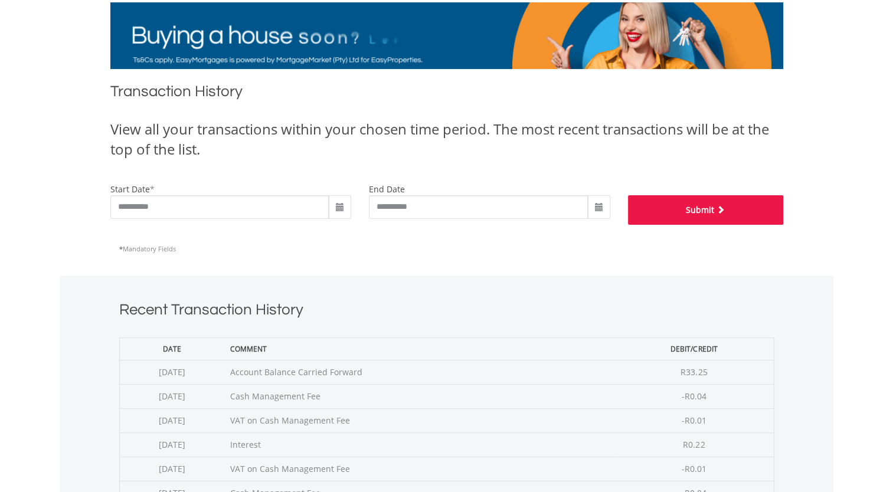
click at [697, 210] on button "Submit" at bounding box center [705, 210] width 155 height 30
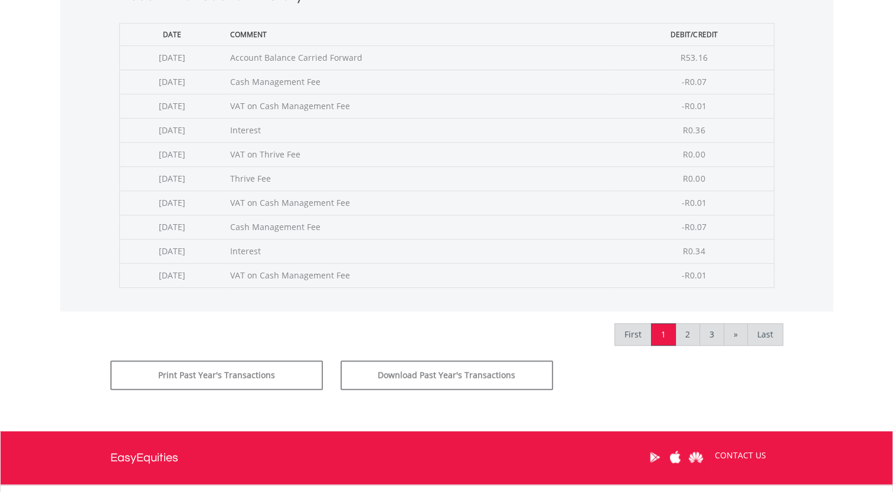
scroll to position [472, 0]
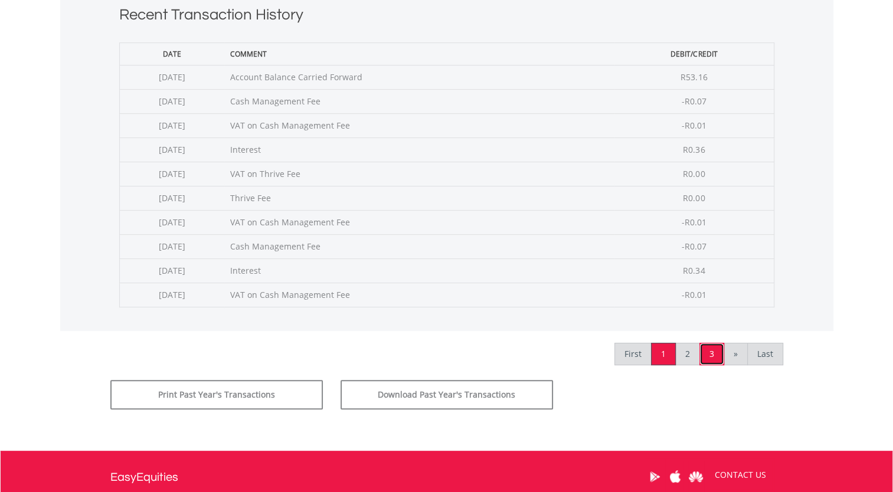
click at [708, 351] on link "3" at bounding box center [712, 354] width 25 height 22
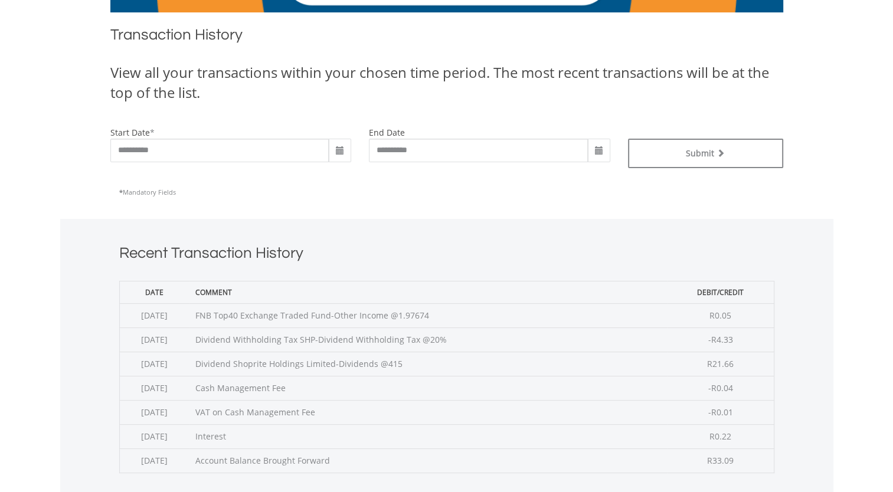
scroll to position [354, 0]
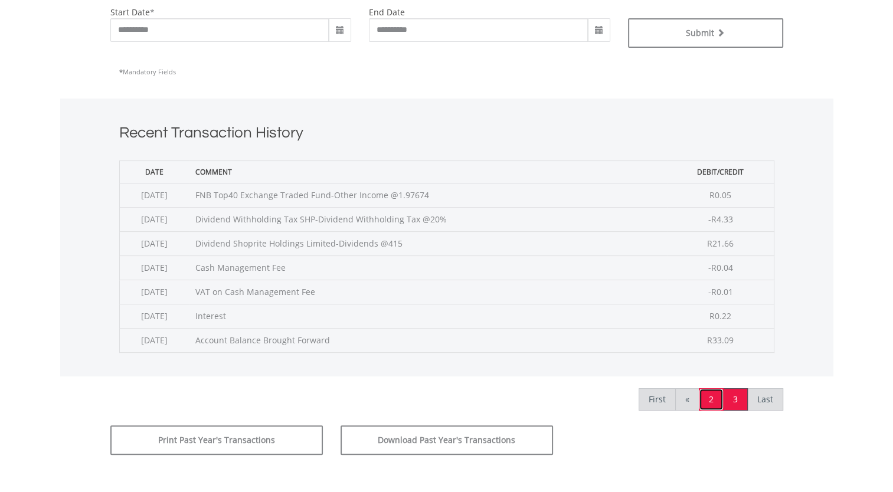
click at [710, 395] on link "2" at bounding box center [711, 399] width 25 height 22
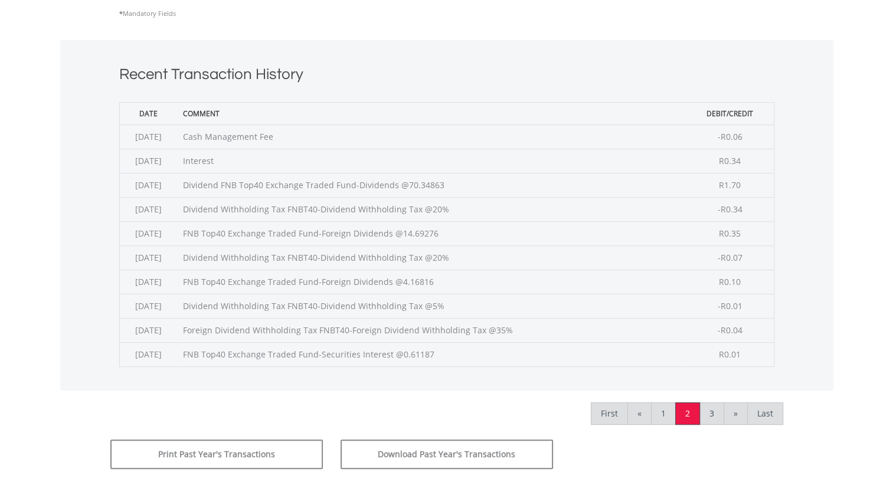
scroll to position [413, 0]
click at [666, 412] on link "1" at bounding box center [663, 413] width 25 height 22
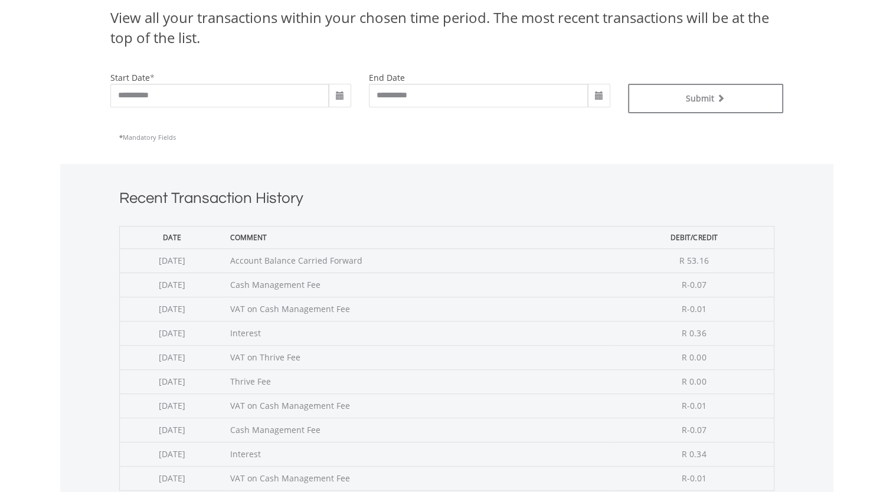
scroll to position [236, 0]
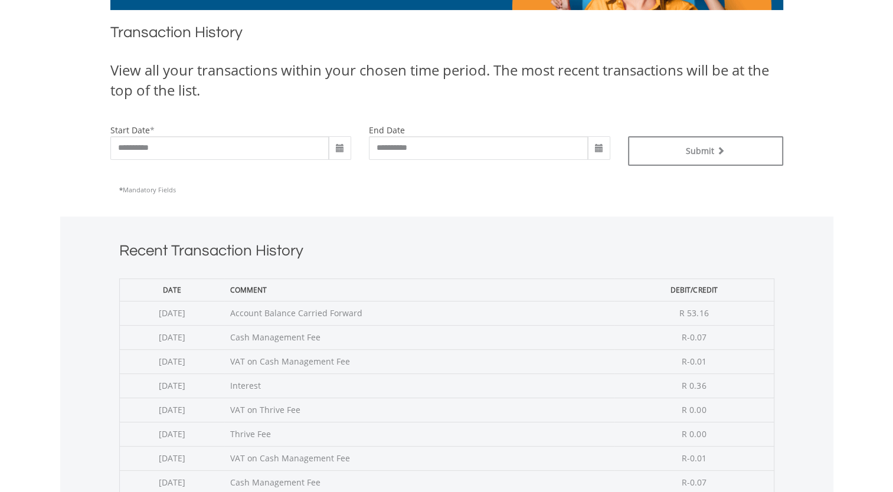
click at [345, 146] on span at bounding box center [340, 148] width 22 height 24
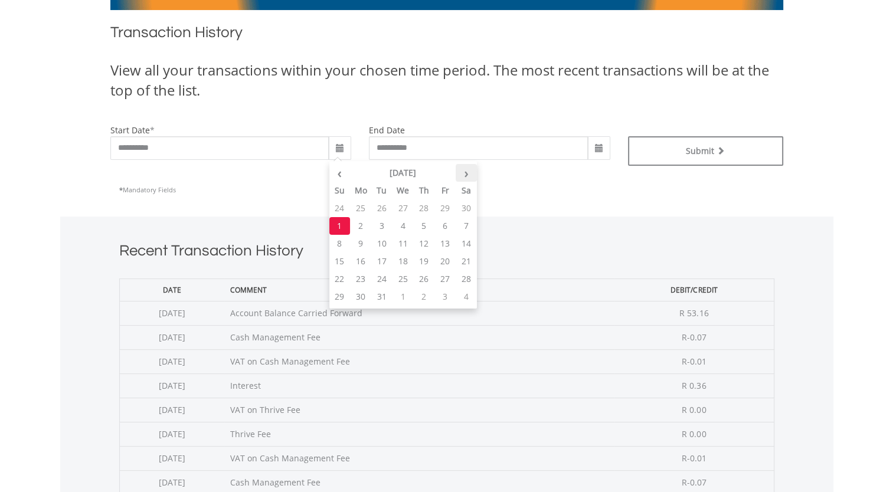
click at [463, 175] on th "›" at bounding box center [466, 173] width 21 height 18
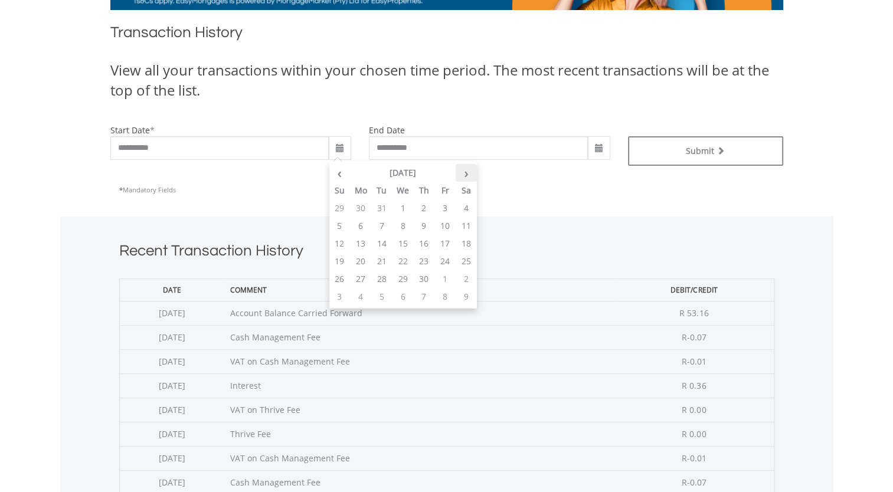
click at [463, 175] on th "›" at bounding box center [466, 173] width 21 height 18
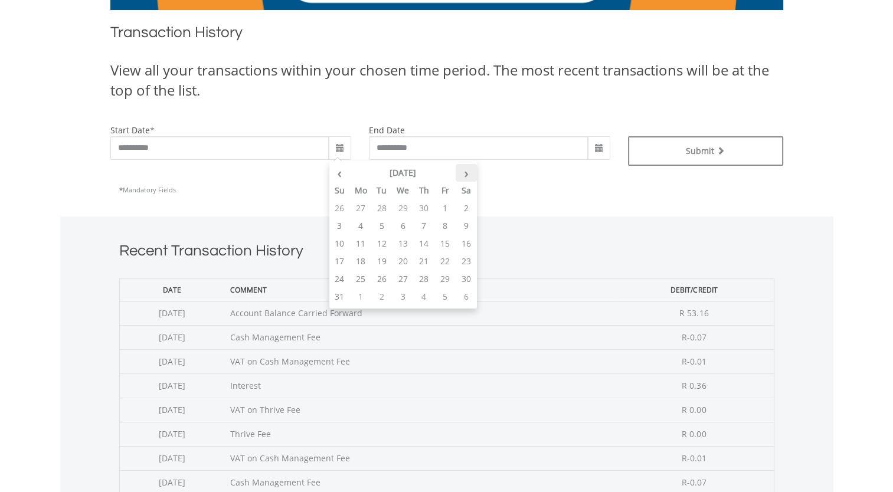
click at [463, 175] on th "›" at bounding box center [466, 173] width 21 height 18
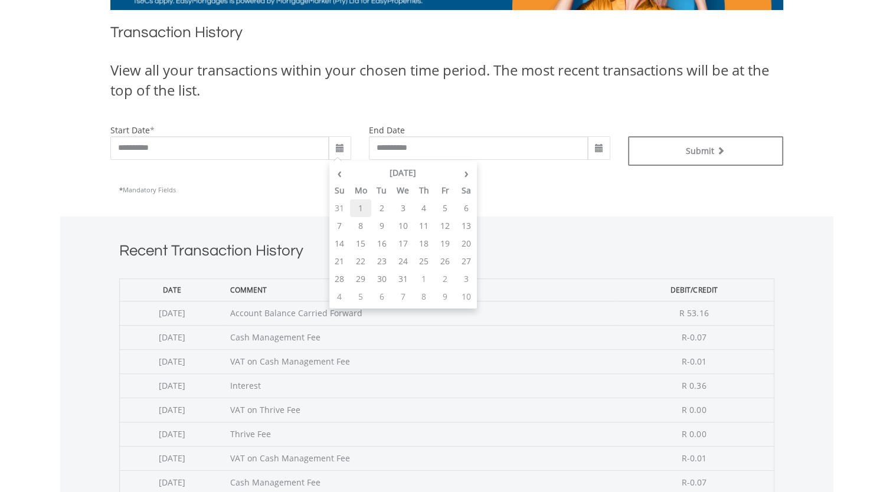
click at [364, 207] on td "1" at bounding box center [360, 209] width 21 height 18
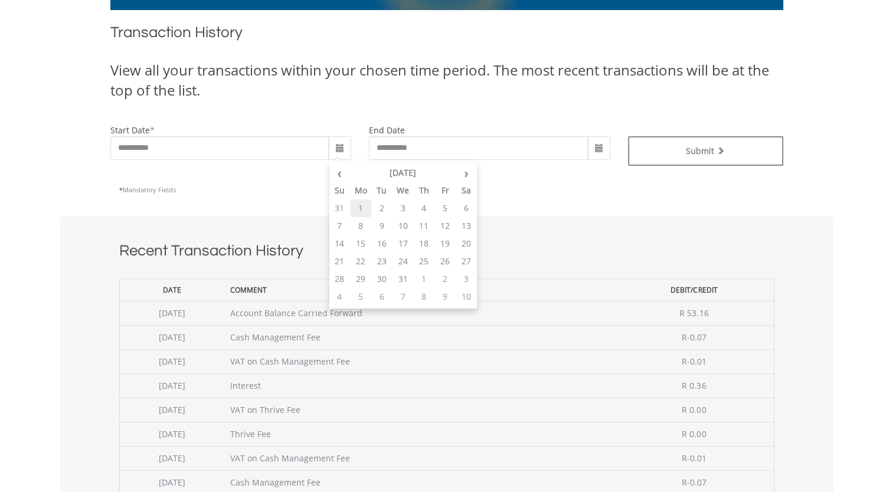
type input "**********"
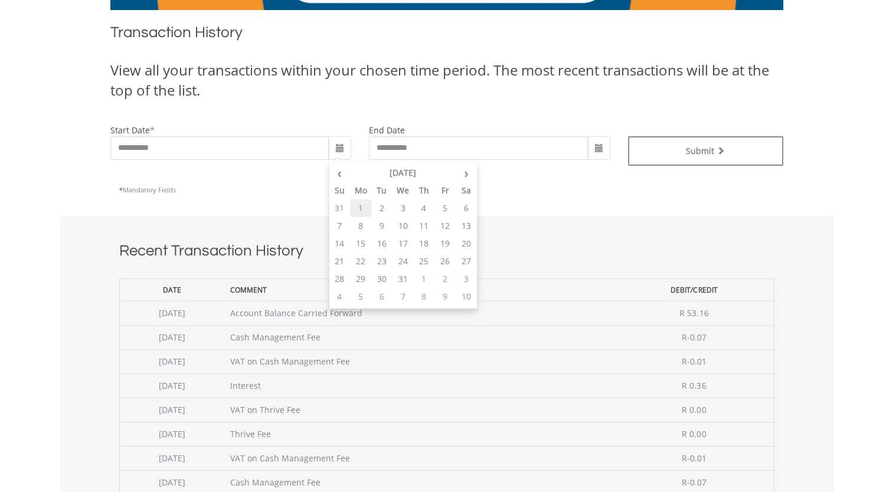
type input "**********"
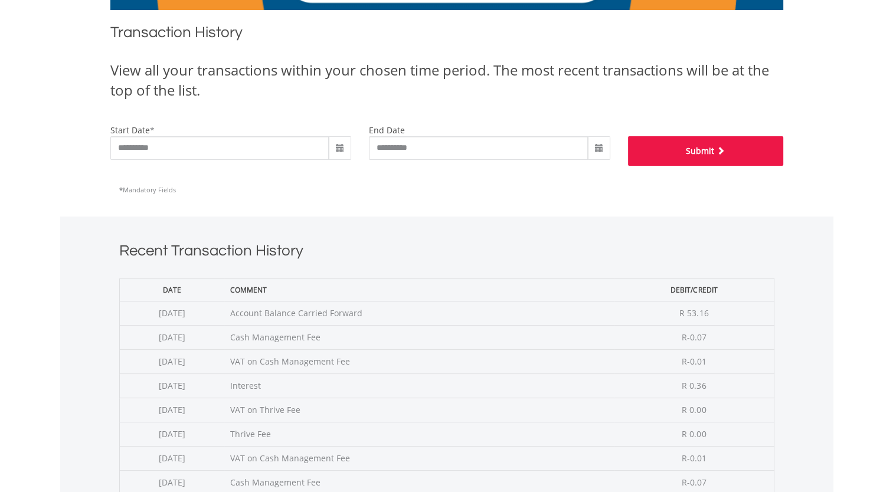
click at [697, 152] on button "Submit" at bounding box center [705, 151] width 155 height 30
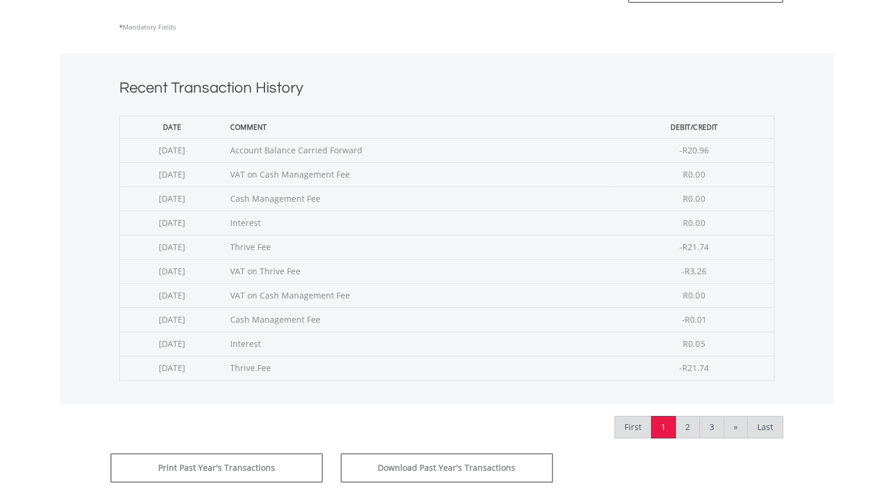
scroll to position [413, 0]
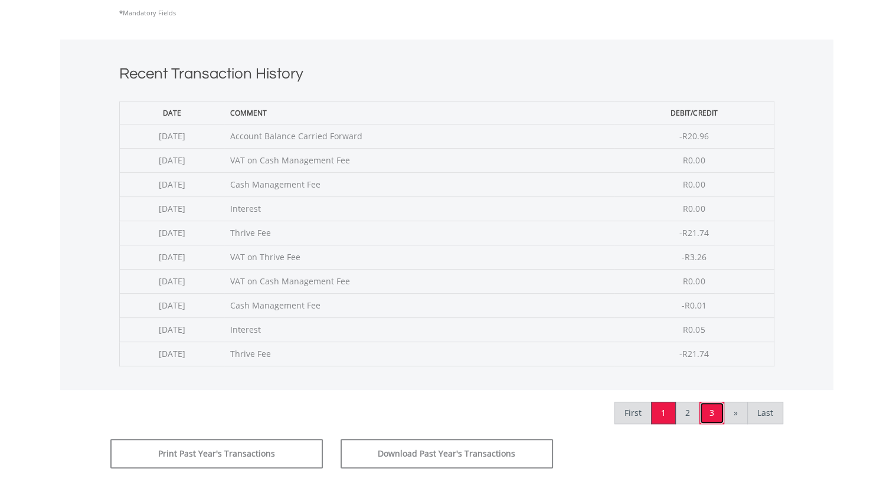
click at [709, 411] on link "3" at bounding box center [712, 413] width 25 height 22
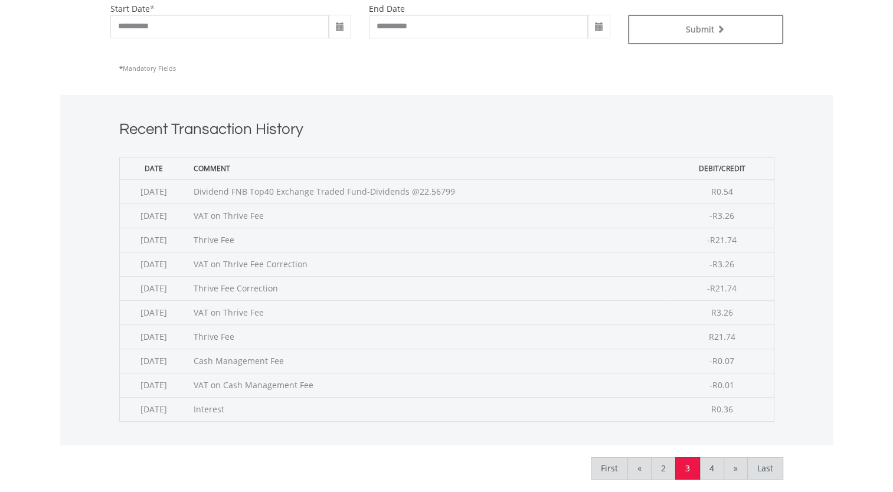
scroll to position [354, 0]
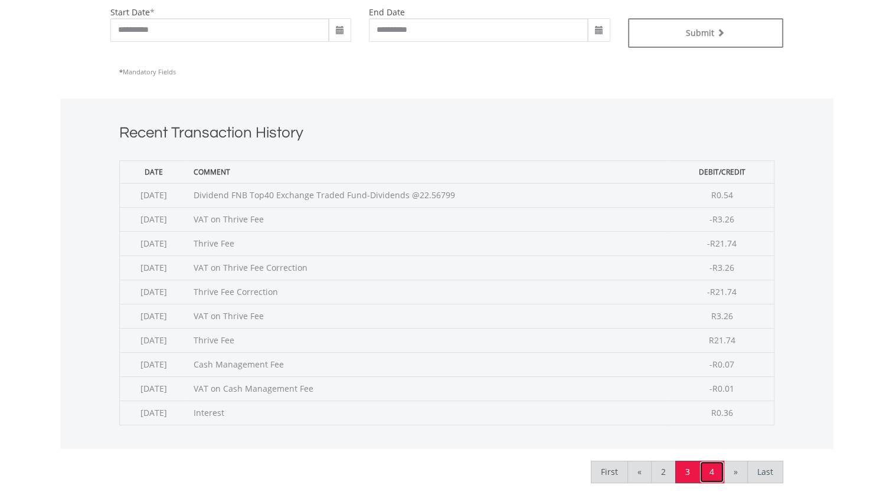
click at [711, 469] on link "4" at bounding box center [712, 472] width 25 height 22
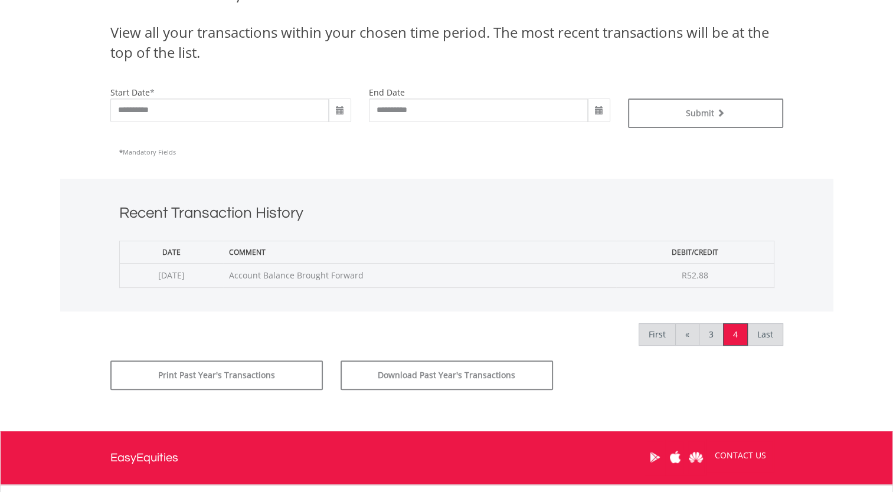
scroll to position [295, 0]
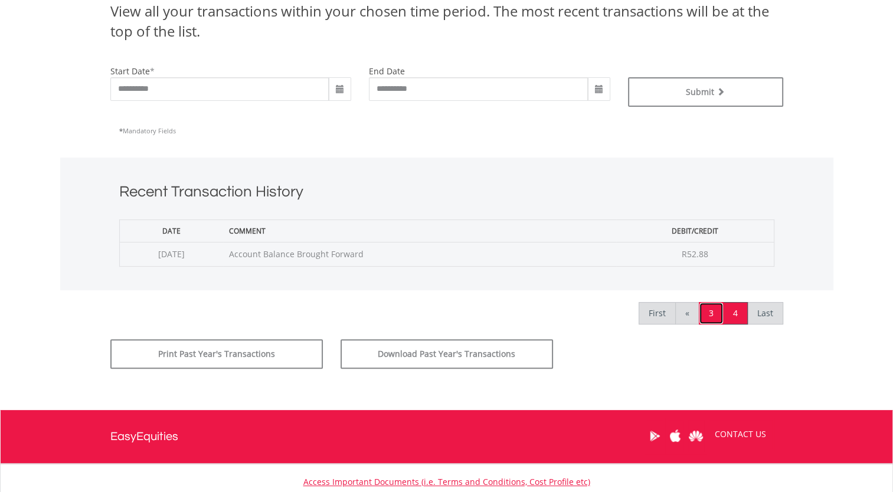
click at [711, 315] on link "3" at bounding box center [711, 313] width 25 height 22
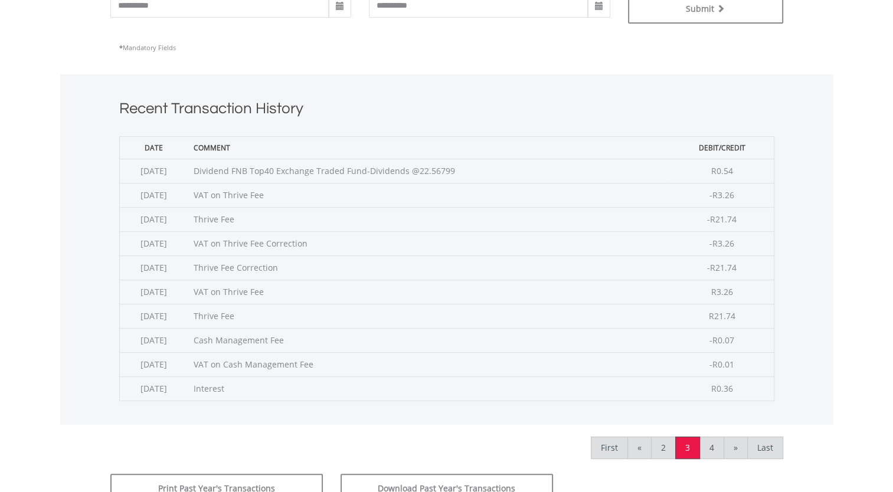
scroll to position [354, 0]
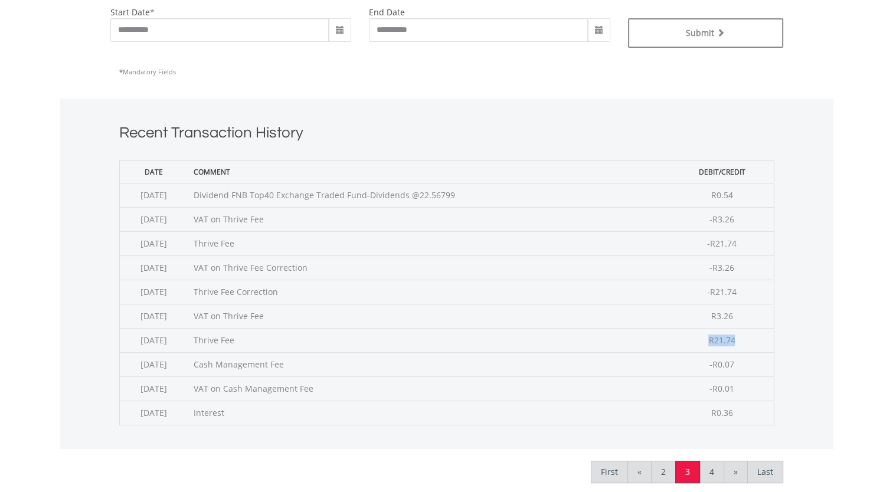
drag, startPoint x: 742, startPoint y: 338, endPoint x: 701, endPoint y: 338, distance: 40.1
click at [701, 338] on td "R21.74" at bounding box center [722, 340] width 104 height 24
drag, startPoint x: 701, startPoint y: 338, endPoint x: 834, endPoint y: 341, distance: 132.9
click at [834, 341] on body "My Investments Invest Now New Listings Sell My Recurring Investments Pending Or…" at bounding box center [446, 197] width 893 height 1103
click at [664, 471] on link "2" at bounding box center [663, 472] width 25 height 22
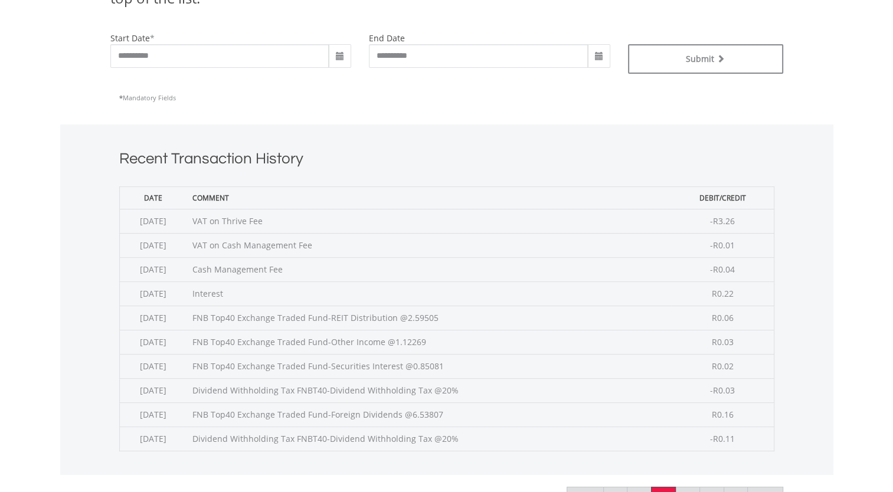
scroll to position [354, 0]
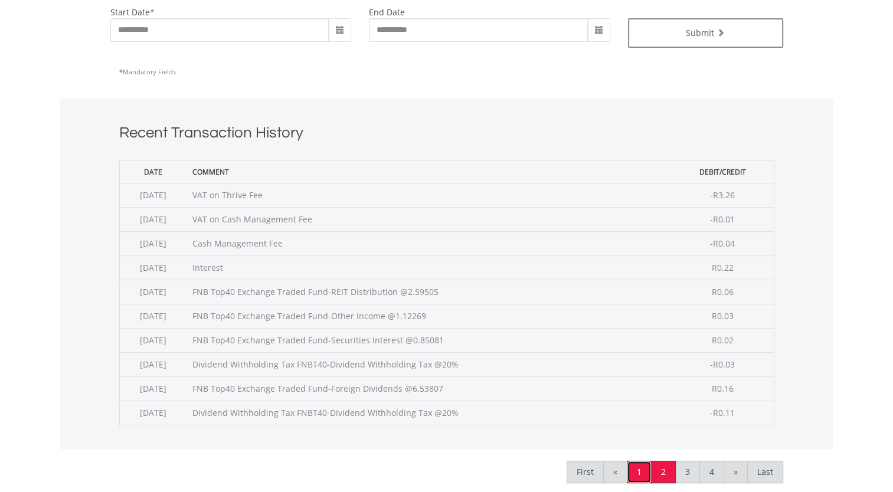
click at [638, 468] on link "1" at bounding box center [639, 472] width 25 height 22
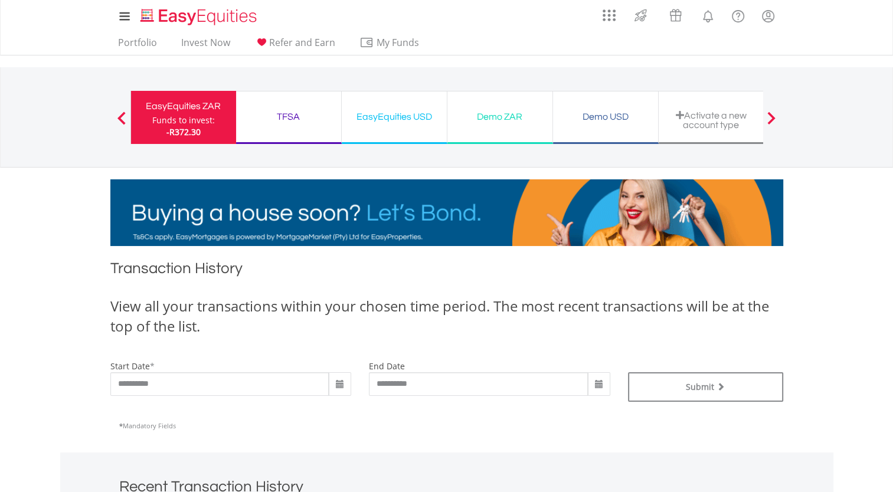
click at [340, 384] on span at bounding box center [339, 384] width 9 height 9
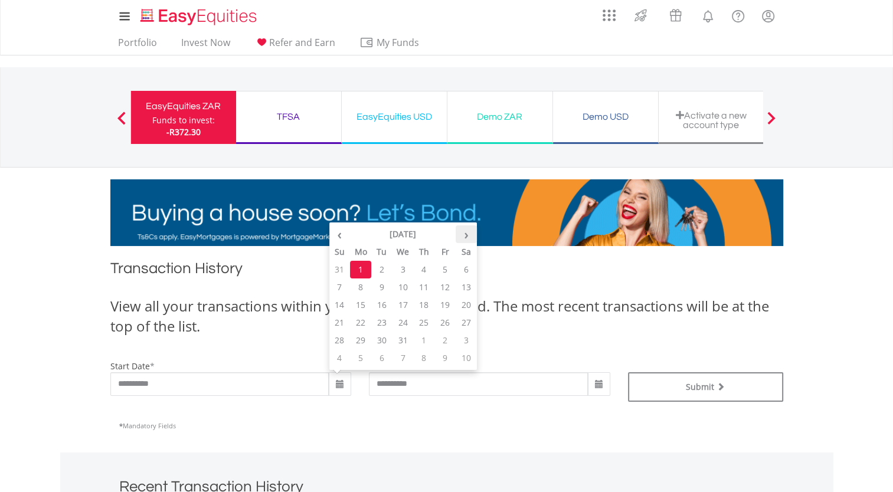
click at [463, 234] on th "›" at bounding box center [466, 235] width 21 height 18
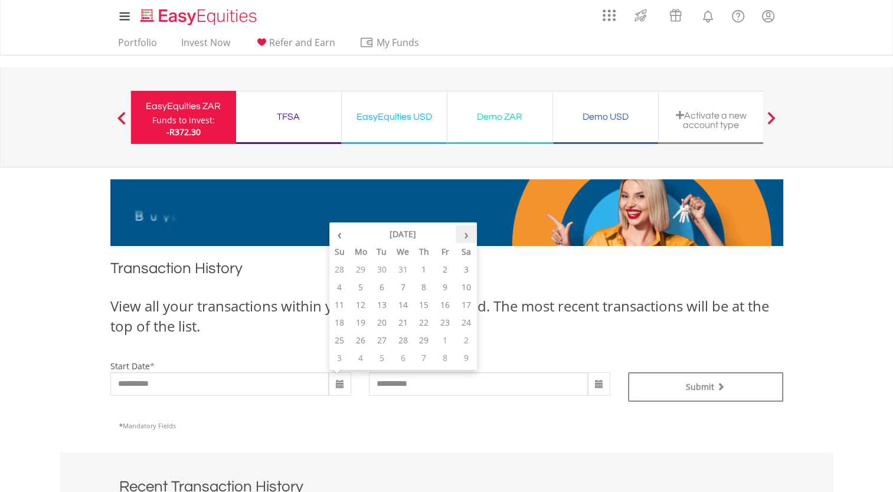
click at [463, 234] on th "›" at bounding box center [466, 235] width 21 height 18
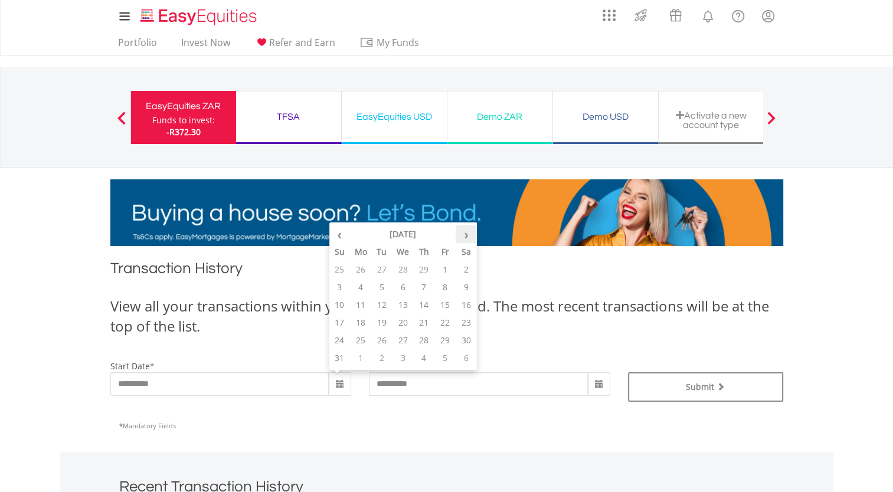
click at [463, 234] on th "›" at bounding box center [466, 235] width 21 height 18
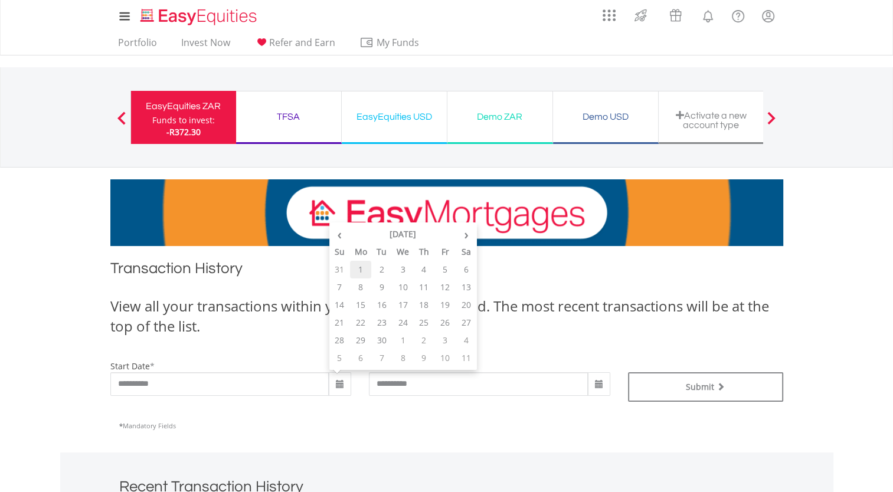
click at [361, 269] on td "1" at bounding box center [360, 270] width 21 height 18
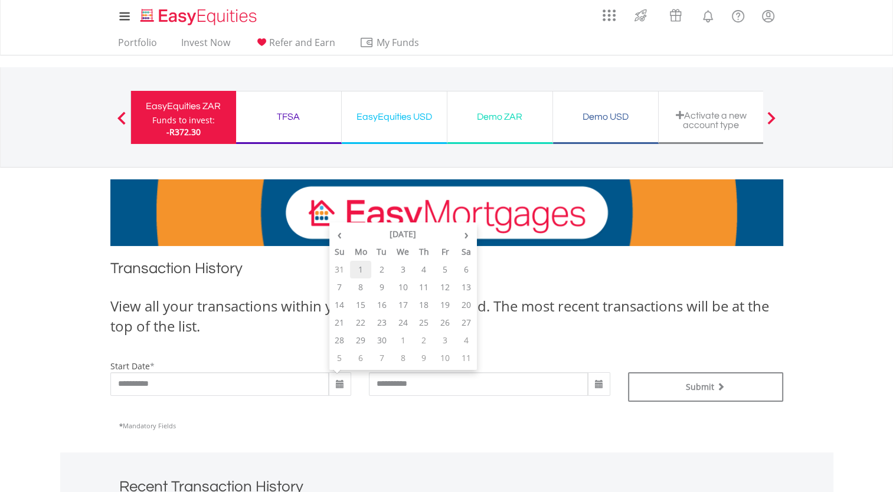
type input "**********"
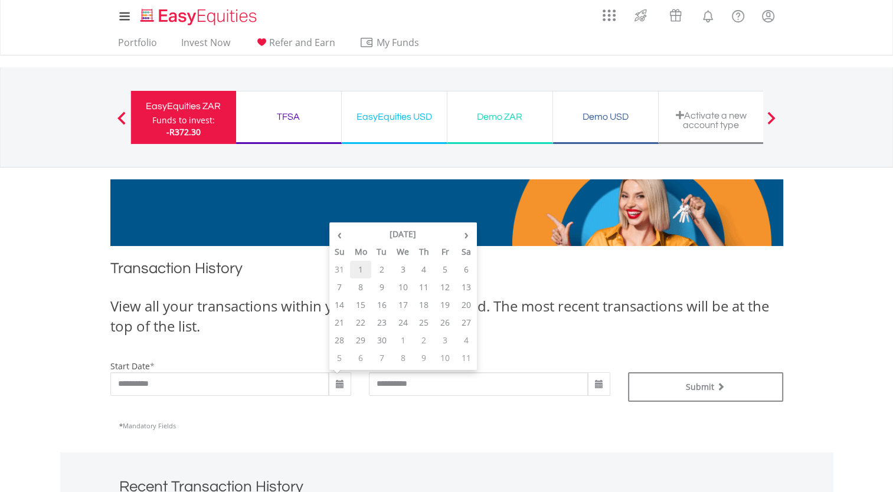
type input "**********"
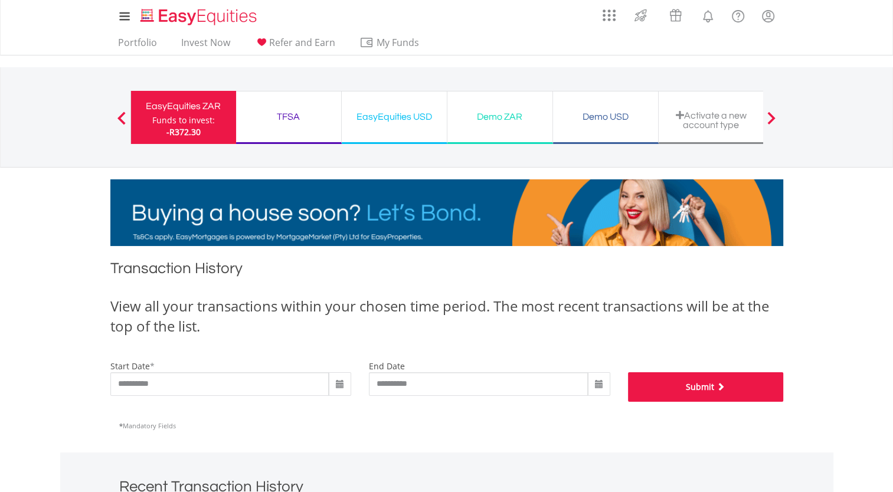
click at [696, 388] on button "Submit" at bounding box center [705, 388] width 155 height 30
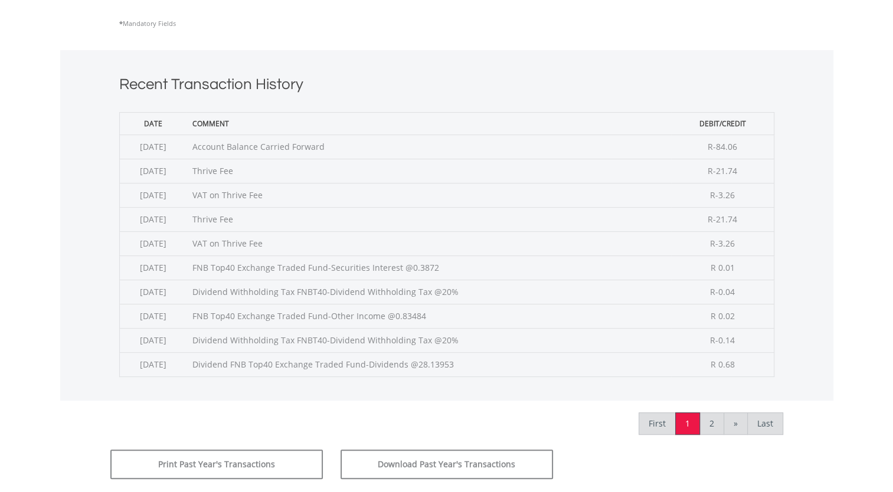
scroll to position [413, 0]
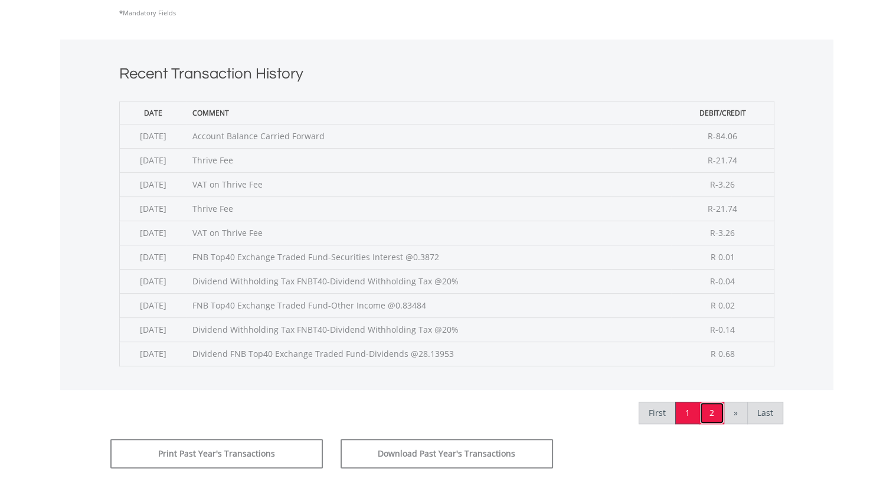
click at [716, 410] on link "2" at bounding box center [712, 413] width 25 height 22
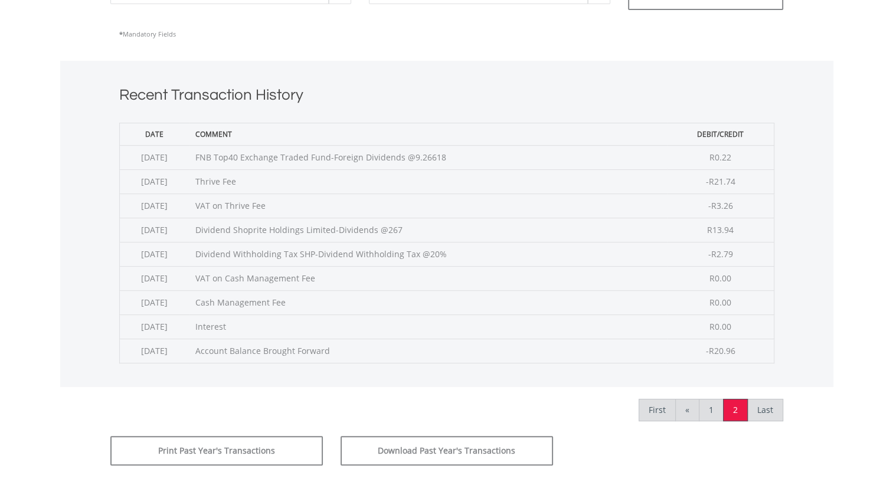
scroll to position [413, 0]
